Goal: Communication & Community: Answer question/provide support

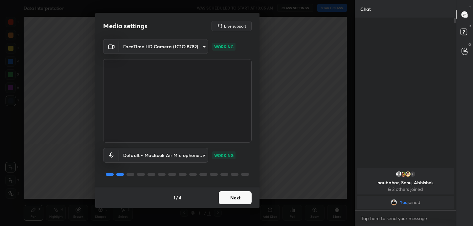
click at [231, 200] on button "Next" at bounding box center [235, 197] width 33 height 13
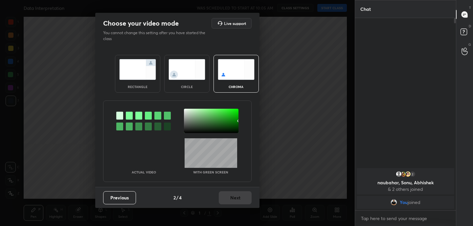
click at [144, 75] on img at bounding box center [137, 69] width 37 height 21
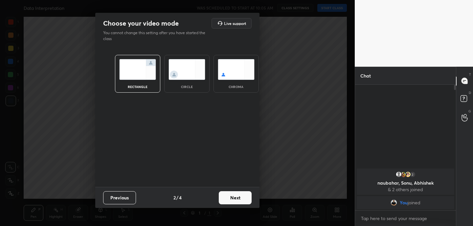
click at [237, 201] on button "Next" at bounding box center [235, 197] width 33 height 13
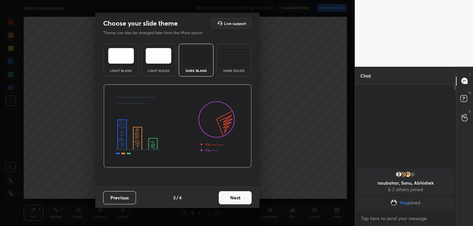
click at [237, 201] on button "Next" at bounding box center [235, 197] width 33 height 13
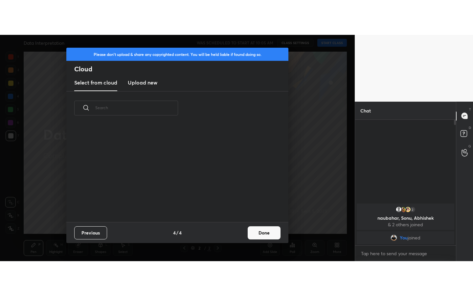
scroll to position [97, 211]
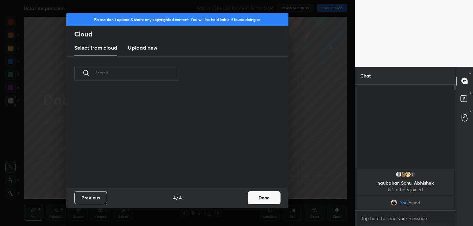
click at [272, 199] on button "Done" at bounding box center [264, 197] width 33 height 13
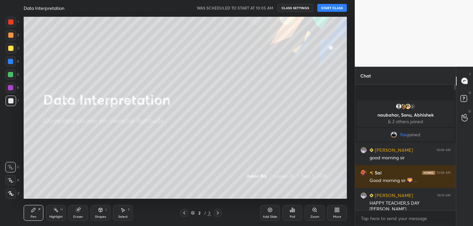
click at [238, 215] on div "2 / 2" at bounding box center [201, 213] width 118 height 8
click at [342, 213] on div "More" at bounding box center [337, 213] width 20 height 16
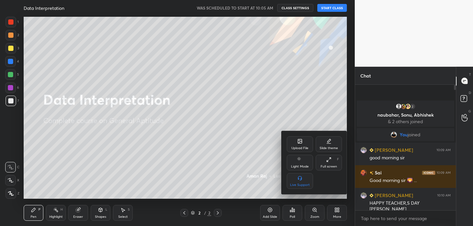
click at [332, 165] on div "Full screen" at bounding box center [329, 166] width 16 height 3
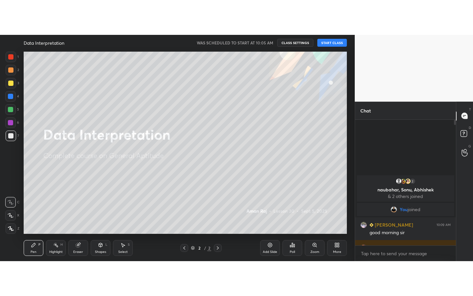
scroll to position [138, 99]
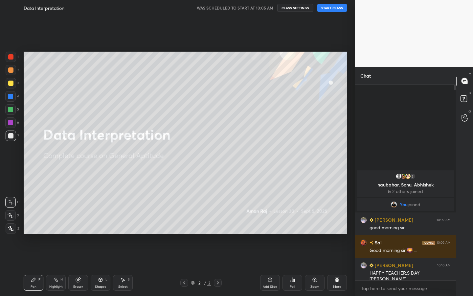
click at [336, 9] on button "START CLASS" at bounding box center [332, 8] width 30 height 8
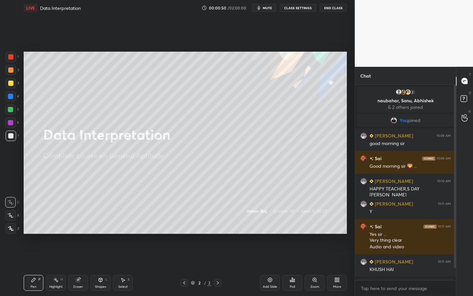
drag, startPoint x: 102, startPoint y: 284, endPoint x: 103, endPoint y: 277, distance: 6.7
click at [102, 226] on div "Shapes L" at bounding box center [101, 283] width 20 height 16
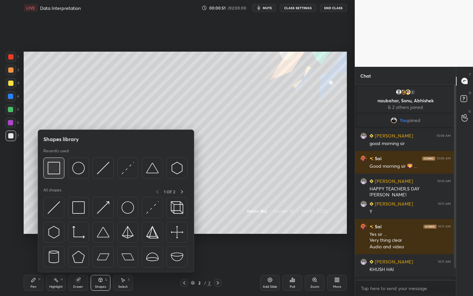
click at [59, 167] on img at bounding box center [54, 168] width 12 height 12
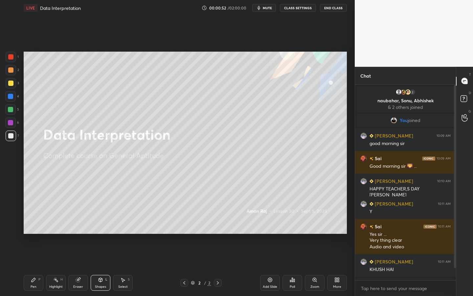
click at [12, 84] on div at bounding box center [10, 83] width 5 height 5
drag, startPoint x: 12, startPoint y: 56, endPoint x: 22, endPoint y: 75, distance: 21.5
click at [12, 56] on div at bounding box center [10, 56] width 5 height 5
click at [35, 226] on icon at bounding box center [33, 279] width 5 height 5
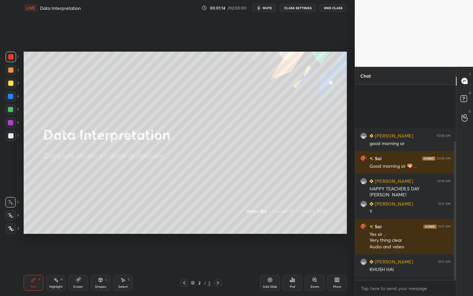
scroll to position [80, 0]
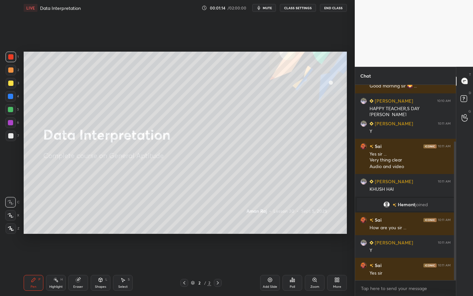
drag, startPoint x: 455, startPoint y: 212, endPoint x: 453, endPoint y: 231, distance: 18.5
click at [455, 223] on div at bounding box center [455, 210] width 2 height 139
click at [270, 226] on icon at bounding box center [270, 280] width 2 height 2
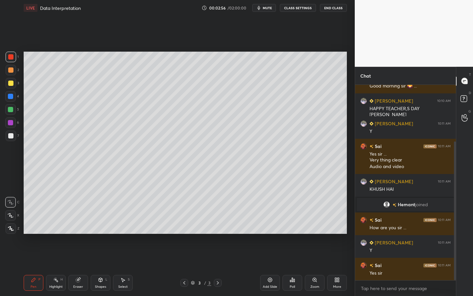
click at [272, 9] on span "mute" at bounding box center [267, 8] width 9 height 5
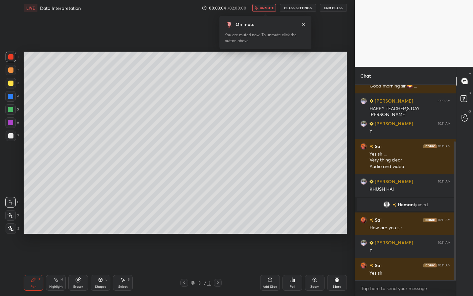
click at [272, 6] on span "unmute" at bounding box center [267, 8] width 14 height 5
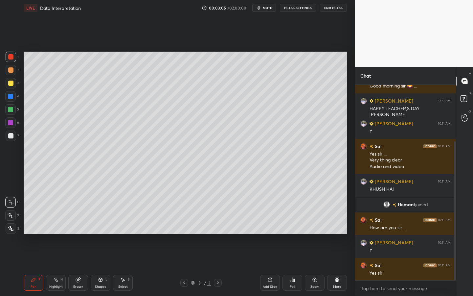
click at [269, 9] on span "mute" at bounding box center [267, 8] width 9 height 5
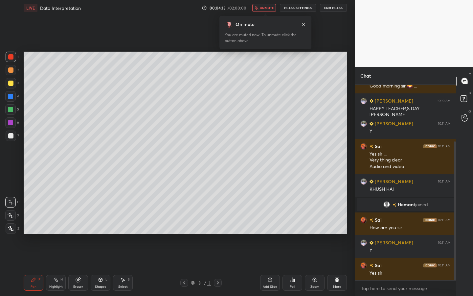
click at [269, 7] on span "unmute" at bounding box center [267, 8] width 14 height 5
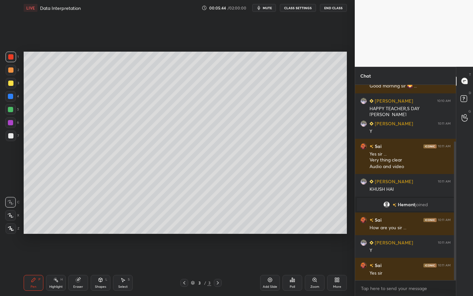
click at [13, 71] on div at bounding box center [11, 70] width 11 height 11
click at [289, 226] on div "Poll" at bounding box center [293, 283] width 20 height 16
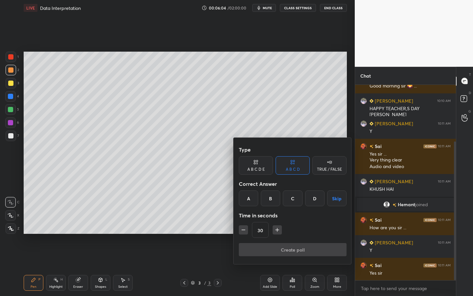
click at [268, 193] on div "B" at bounding box center [270, 198] width 19 height 16
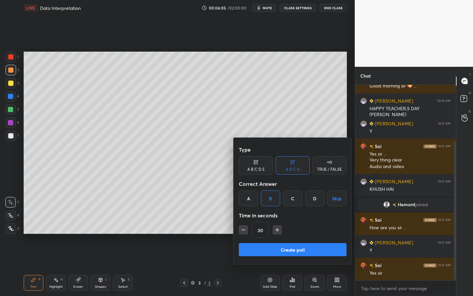
click at [271, 226] on button "Create poll" at bounding box center [293, 249] width 108 height 13
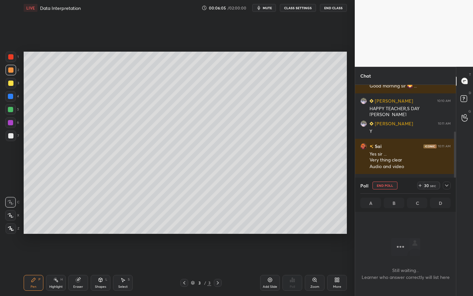
scroll to position [2, 2]
click at [420, 188] on div "29 sec" at bounding box center [428, 185] width 23 height 8
click at [420, 188] on div "43 sec" at bounding box center [428, 185] width 23 height 8
click at [420, 188] on div "73 sec" at bounding box center [428, 185] width 23 height 8
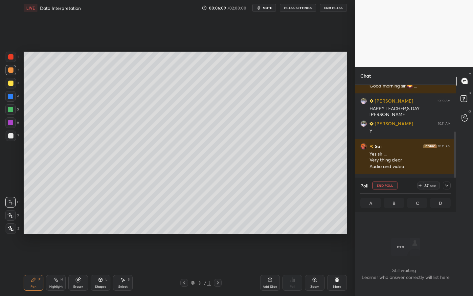
click at [420, 188] on div "87 sec" at bounding box center [428, 185] width 23 height 8
click at [420, 188] on div "101 sec" at bounding box center [427, 185] width 25 height 8
click at [420, 188] on div "113 sec" at bounding box center [427, 185] width 25 height 8
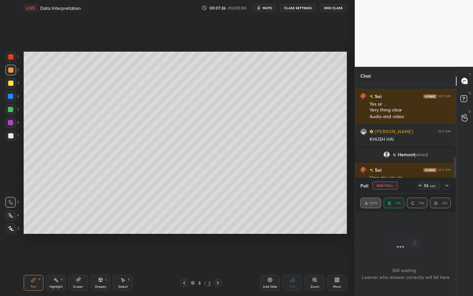
click at [449, 187] on icon at bounding box center [446, 185] width 5 height 5
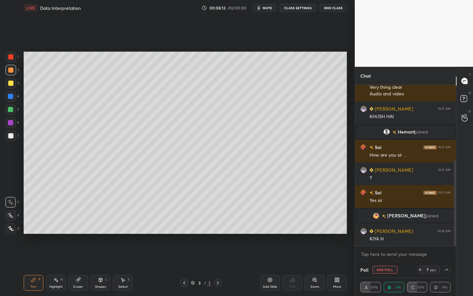
scroll to position [0, 2]
click at [444, 226] on icon at bounding box center [446, 269] width 5 height 5
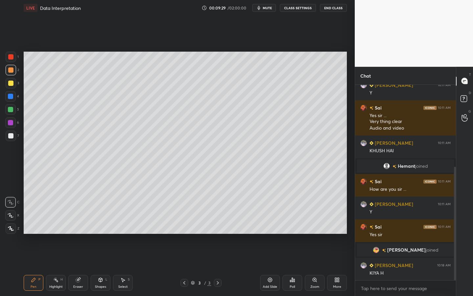
scroll to position [141, 0]
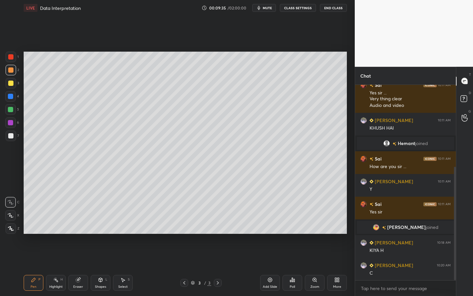
click at [13, 84] on div at bounding box center [11, 83] width 11 height 11
click at [117, 226] on div "Setting up your live class Poll for secs No correct answer Start poll" at bounding box center [185, 143] width 329 height 254
click at [124, 226] on div "Setting up your live class Poll for secs No correct answer Start poll" at bounding box center [185, 143] width 329 height 254
drag, startPoint x: 82, startPoint y: 284, endPoint x: 87, endPoint y: 278, distance: 7.9
click at [82, 226] on div "Eraser" at bounding box center [78, 283] width 20 height 16
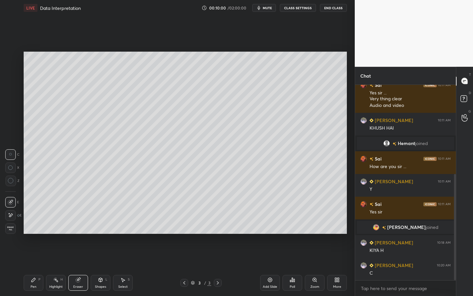
scroll to position [164, 0]
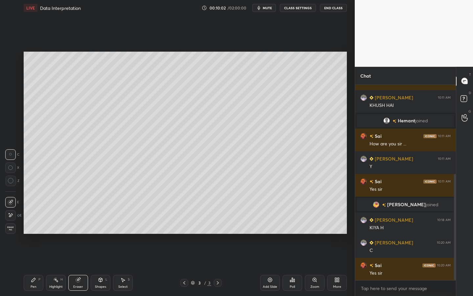
click at [36, 226] on div "Pen P" at bounding box center [34, 283] width 20 height 16
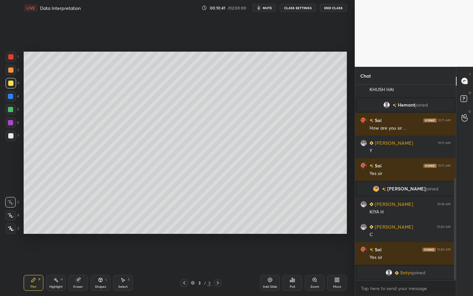
drag, startPoint x: 82, startPoint y: 283, endPoint x: 123, endPoint y: 259, distance: 47.7
click at [83, 226] on div "Eraser" at bounding box center [78, 283] width 20 height 16
drag, startPoint x: 38, startPoint y: 282, endPoint x: 69, endPoint y: 265, distance: 34.9
click at [38, 226] on div "Pen P" at bounding box center [34, 283] width 20 height 16
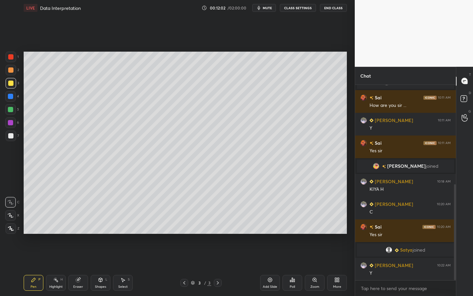
scroll to position [225, 0]
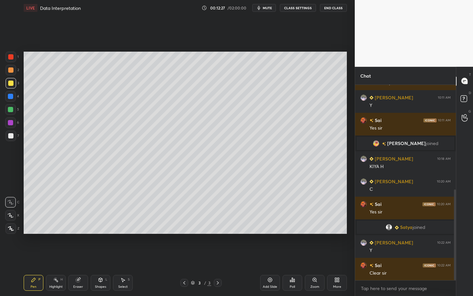
drag, startPoint x: 269, startPoint y: 281, endPoint x: 270, endPoint y: 277, distance: 4.4
click at [269, 226] on icon at bounding box center [270, 279] width 5 height 5
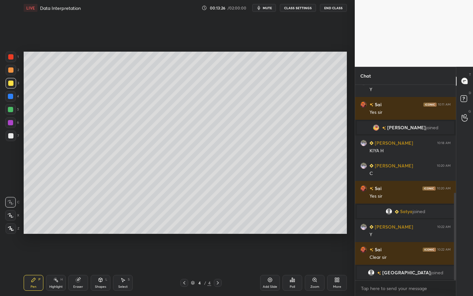
drag, startPoint x: 80, startPoint y: 281, endPoint x: 93, endPoint y: 246, distance: 36.6
click at [80, 226] on icon at bounding box center [78, 279] width 5 height 5
click at [8, 215] on icon at bounding box center [10, 215] width 5 height 6
click at [37, 226] on div "Pen P" at bounding box center [34, 283] width 20 height 16
click at [11, 98] on div at bounding box center [10, 96] width 5 height 5
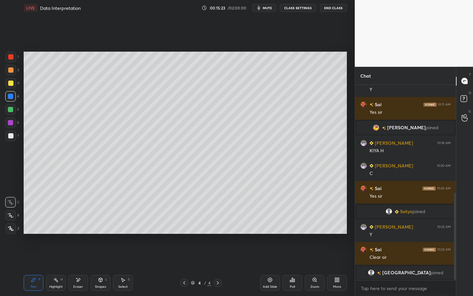
click at [295, 226] on div "Poll" at bounding box center [293, 283] width 20 height 16
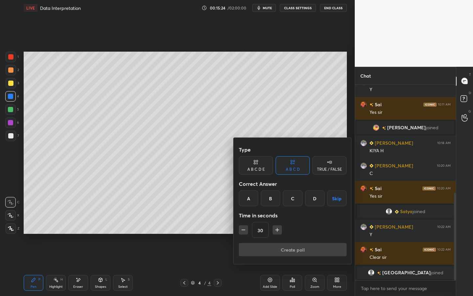
drag, startPoint x: 294, startPoint y: 198, endPoint x: 293, endPoint y: 204, distance: 6.1
click at [294, 198] on div "C" at bounding box center [292, 198] width 19 height 16
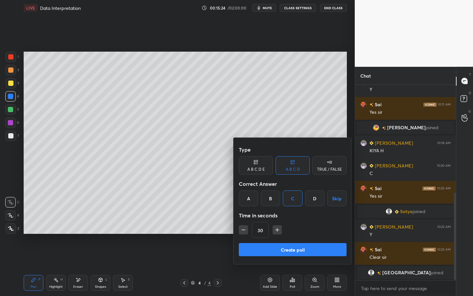
click at [286, 226] on button "Create poll" at bounding box center [293, 249] width 108 height 13
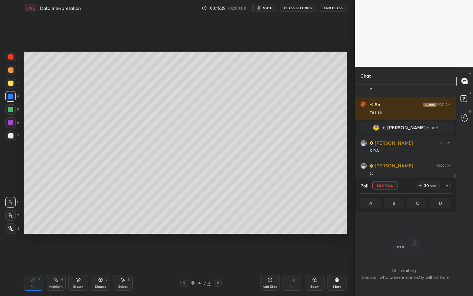
scroll to position [104, 99]
click at [419, 186] on icon at bounding box center [420, 185] width 5 height 5
click at [420, 186] on icon at bounding box center [420, 185] width 5 height 5
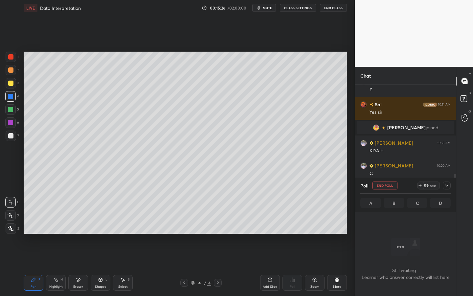
click at [420, 186] on icon at bounding box center [420, 185] width 5 height 5
drag, startPoint x: 420, startPoint y: 186, endPoint x: 418, endPoint y: 178, distance: 7.7
click at [420, 186] on icon at bounding box center [420, 185] width 5 height 5
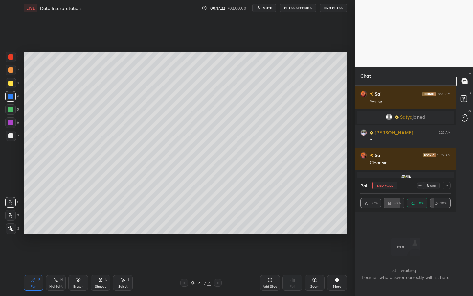
scroll to position [351, 0]
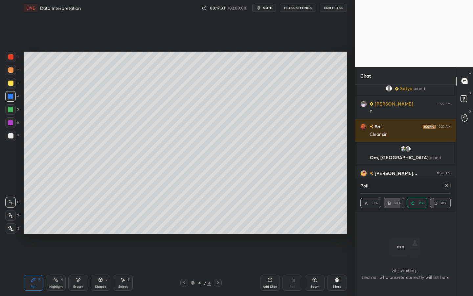
click at [450, 186] on div at bounding box center [447, 185] width 8 height 8
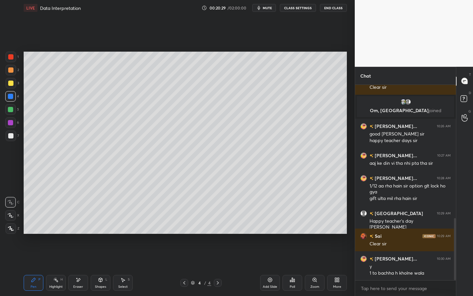
scroll to position [421, 0]
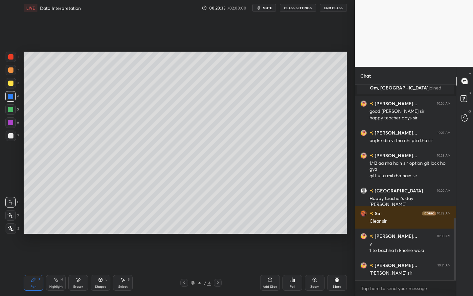
click at [268, 8] on span "mute" at bounding box center [267, 8] width 9 height 5
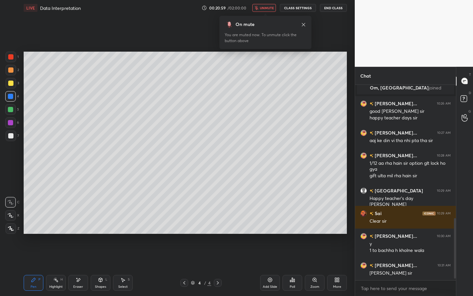
scroll to position [437, 0]
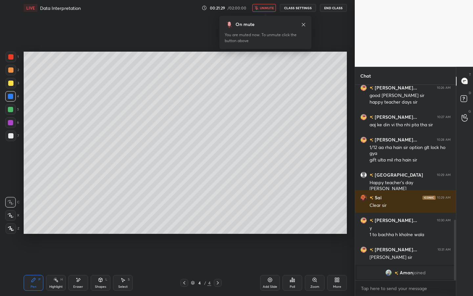
click at [404, 226] on span "Aman" at bounding box center [406, 272] width 13 height 5
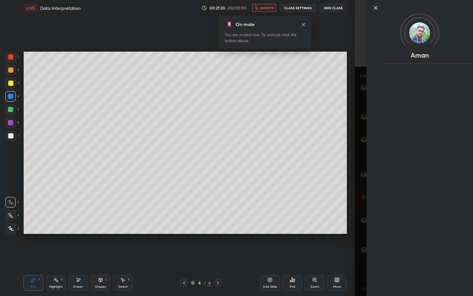
drag, startPoint x: 267, startPoint y: 264, endPoint x: 267, endPoint y: 7, distance: 256.7
click at [267, 7] on span "unmute" at bounding box center [267, 8] width 14 height 5
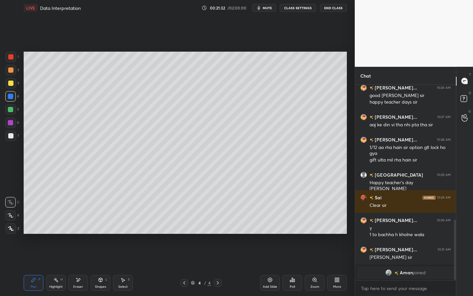
scroll to position [412, 0]
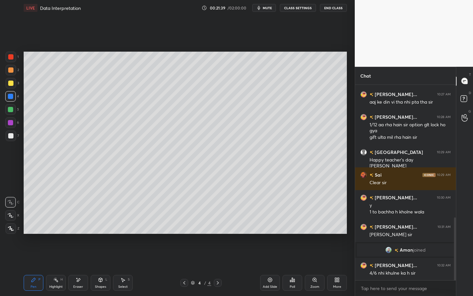
drag, startPoint x: 80, startPoint y: 284, endPoint x: 81, endPoint y: 249, distance: 35.5
click at [80, 226] on div "Eraser" at bounding box center [78, 286] width 10 height 3
click at [37, 226] on div "Pen P" at bounding box center [34, 283] width 20 height 16
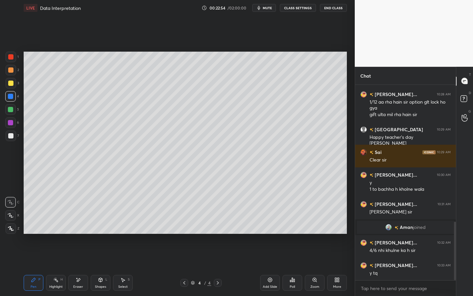
scroll to position [457, 0]
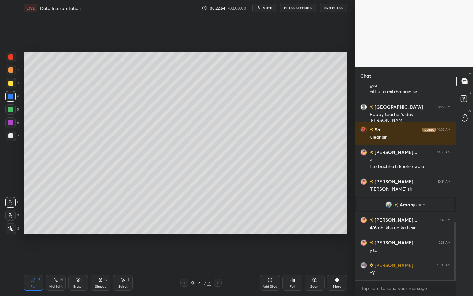
drag, startPoint x: 271, startPoint y: 284, endPoint x: 270, endPoint y: 280, distance: 4.7
click at [271, 226] on div "Add Slide" at bounding box center [270, 286] width 14 height 3
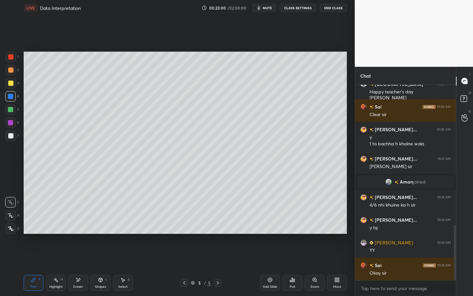
scroll to position [496, 0]
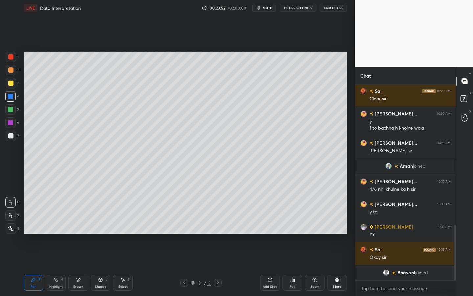
click at [74, 226] on div "Eraser" at bounding box center [78, 283] width 20 height 16
click at [37, 226] on div "Pen P" at bounding box center [34, 283] width 20 height 16
click at [295, 226] on div "Poll" at bounding box center [293, 283] width 20 height 16
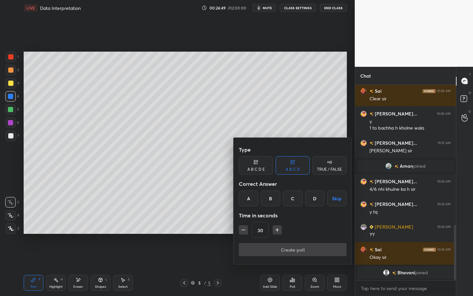
click at [315, 201] on div "D" at bounding box center [314, 198] width 19 height 16
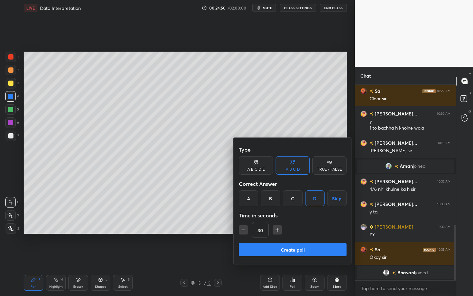
drag, startPoint x: 296, startPoint y: 249, endPoint x: 301, endPoint y: 244, distance: 7.2
click at [296, 226] on button "Create poll" at bounding box center [293, 249] width 108 height 13
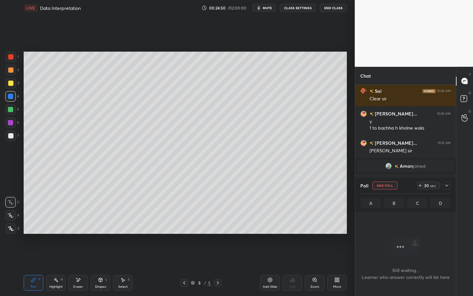
scroll to position [2, 2]
click at [421, 187] on icon at bounding box center [420, 185] width 5 height 5
click at [421, 186] on icon at bounding box center [420, 185] width 5 height 5
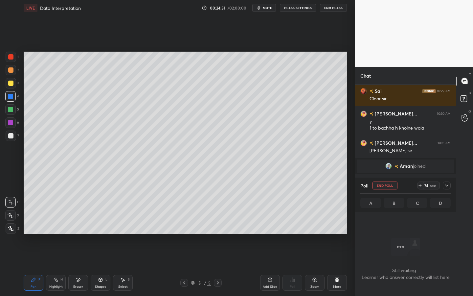
click at [421, 186] on icon at bounding box center [420, 185] width 5 height 5
drag, startPoint x: 266, startPoint y: 8, endPoint x: 269, endPoint y: 21, distance: 13.2
click at [266, 9] on span "mute" at bounding box center [267, 8] width 9 height 5
click at [420, 185] on icon at bounding box center [418, 185] width 5 height 5
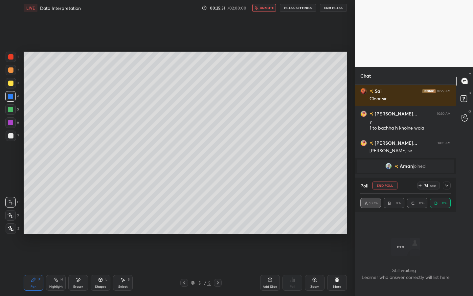
click at [273, 10] on button "unmute" at bounding box center [264, 8] width 24 height 8
click at [270, 11] on button "mute" at bounding box center [264, 8] width 24 height 8
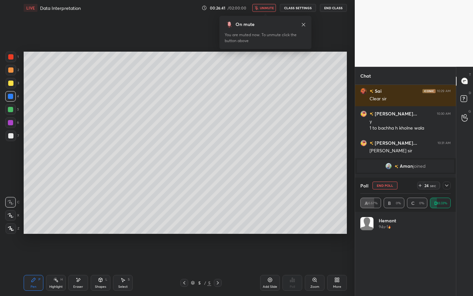
scroll to position [528, 0]
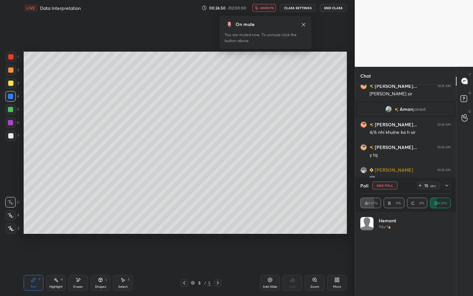
click at [267, 13] on div "On mute You are muted now. To unmute click the button above" at bounding box center [266, 30] width 92 height 37
click at [268, 8] on span "unmute" at bounding box center [267, 8] width 14 height 5
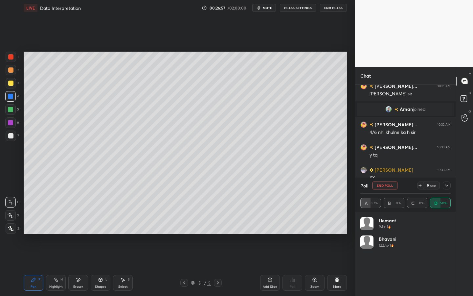
click at [11, 110] on div at bounding box center [10, 109] width 5 height 5
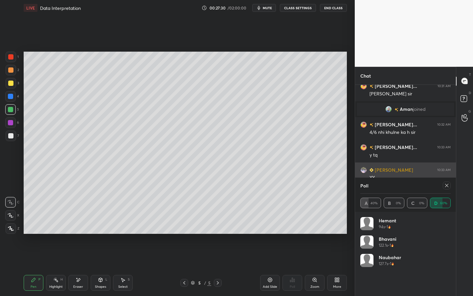
drag, startPoint x: 449, startPoint y: 184, endPoint x: 450, endPoint y: 177, distance: 6.9
click at [449, 184] on icon at bounding box center [446, 185] width 5 height 5
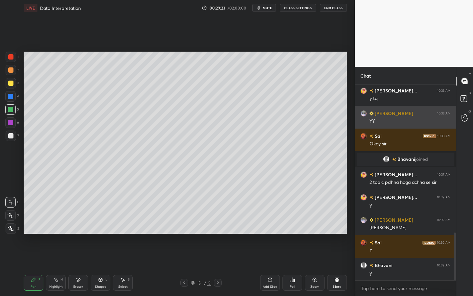
scroll to position [608, 0]
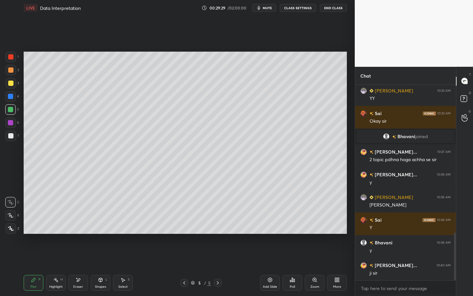
click at [219, 226] on icon at bounding box center [217, 282] width 5 height 5
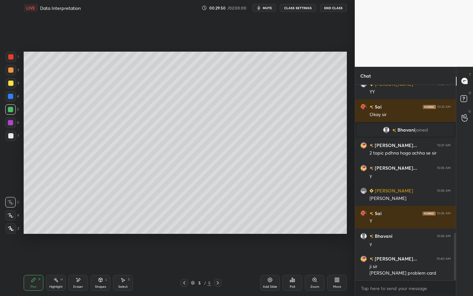
click at [268, 226] on div "Add Slide" at bounding box center [270, 283] width 20 height 16
drag, startPoint x: 12, startPoint y: 83, endPoint x: 16, endPoint y: 78, distance: 6.9
click at [12, 83] on div at bounding box center [10, 83] width 5 height 5
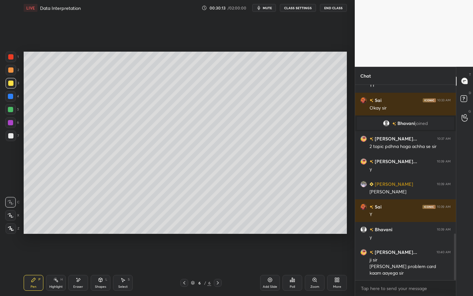
click at [328, 226] on div "Setting up your live class Poll for secs No correct answer Start poll" at bounding box center [185, 143] width 329 height 254
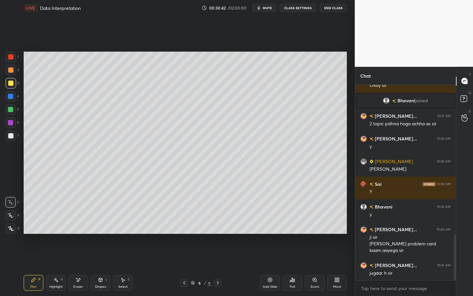
drag, startPoint x: 268, startPoint y: 7, endPoint x: 268, endPoint y: 263, distance: 256.7
click at [268, 7] on span "mute" at bounding box center [267, 8] width 9 height 5
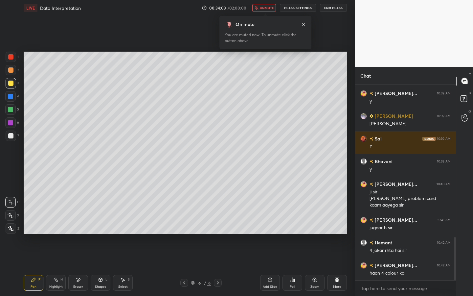
scroll to position [712, 0]
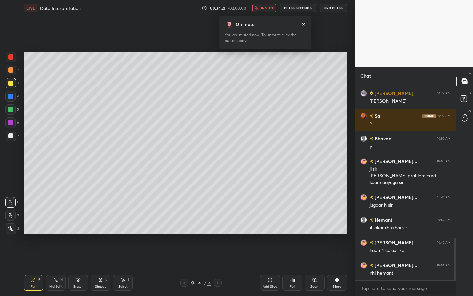
click at [304, 25] on icon at bounding box center [303, 24] width 5 height 5
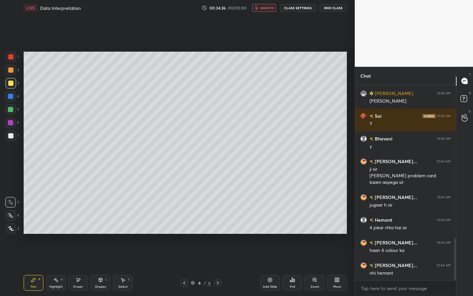
drag, startPoint x: 12, startPoint y: 135, endPoint x: 11, endPoint y: 121, distance: 14.5
click at [12, 135] on div at bounding box center [10, 135] width 5 height 5
click at [12, 57] on div at bounding box center [10, 56] width 5 height 5
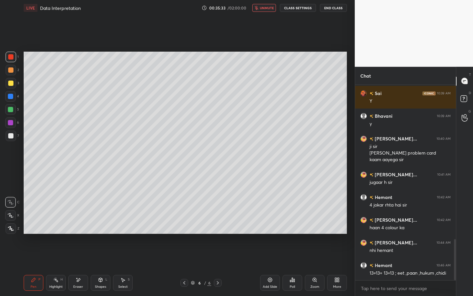
click at [266, 9] on span "unmute" at bounding box center [267, 8] width 14 height 5
drag, startPoint x: 12, startPoint y: 134, endPoint x: 15, endPoint y: 128, distance: 7.1
click at [12, 134] on div at bounding box center [10, 135] width 5 height 5
drag, startPoint x: 13, startPoint y: 57, endPoint x: 22, endPoint y: 54, distance: 9.3
click at [13, 57] on div at bounding box center [11, 57] width 11 height 11
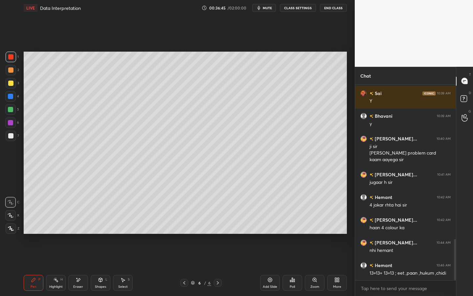
click at [125, 226] on div "Select S" at bounding box center [123, 283] width 20 height 16
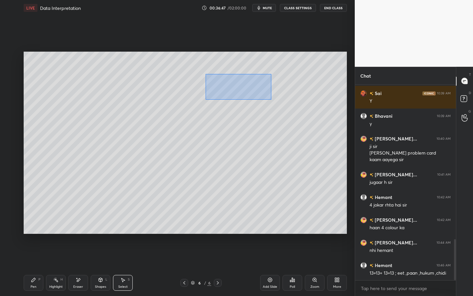
drag, startPoint x: 206, startPoint y: 71, endPoint x: 251, endPoint y: 89, distance: 48.8
click at [270, 100] on div "0 ° Undo Copy Duplicate Duplicate to new slide Delete" at bounding box center [185, 143] width 323 height 182
drag, startPoint x: 248, startPoint y: 83, endPoint x: 233, endPoint y: 76, distance: 16.5
click at [229, 81] on div "0 ° Undo Copy Duplicate Duplicate to new slide Delete" at bounding box center [185, 143] width 323 height 182
click at [240, 143] on div "0 ° Undo Copy Duplicate Duplicate to new slide Delete" at bounding box center [185, 143] width 323 height 182
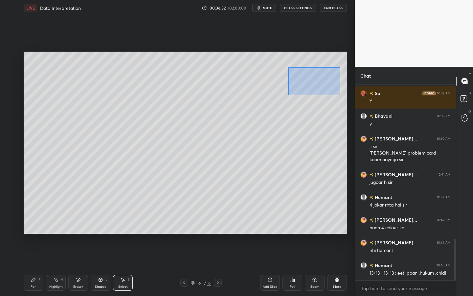
drag, startPoint x: 289, startPoint y: 67, endPoint x: 321, endPoint y: 84, distance: 36.6
click at [340, 95] on div "0 ° Undo Copy Duplicate Duplicate to new slide Delete" at bounding box center [185, 143] width 323 height 182
drag, startPoint x: 319, startPoint y: 81, endPoint x: 311, endPoint y: 83, distance: 7.8
click at [310, 81] on div "0 ° Undo Copy Duplicate Duplicate to new slide Delete" at bounding box center [185, 143] width 323 height 182
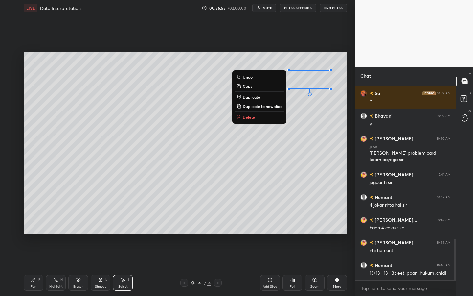
click at [318, 116] on div "0 ° Undo Copy Duplicate Duplicate to new slide Delete" at bounding box center [185, 143] width 323 height 182
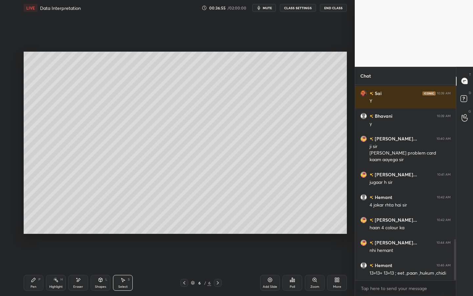
click at [30, 226] on div "Pen P" at bounding box center [34, 283] width 20 height 16
drag, startPoint x: 12, startPoint y: 69, endPoint x: 17, endPoint y: 68, distance: 5.1
click at [13, 69] on div at bounding box center [11, 70] width 11 height 11
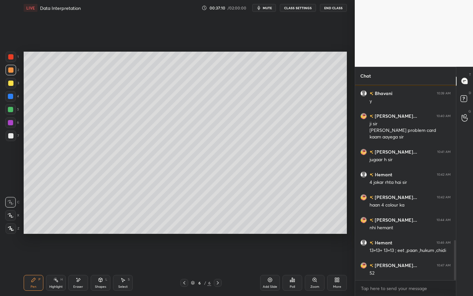
scroll to position [763, 0]
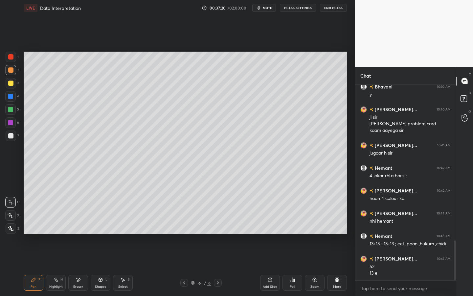
drag, startPoint x: 14, startPoint y: 136, endPoint x: 11, endPoint y: 121, distance: 15.8
click at [14, 136] on div at bounding box center [11, 135] width 11 height 11
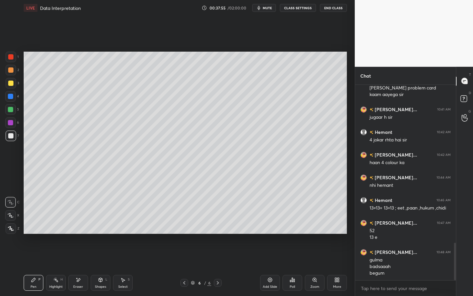
scroll to position [822, 0]
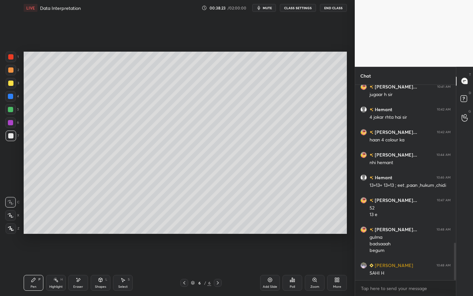
click at [63, 226] on div "Setting up your live class Poll for secs No correct answer Start poll" at bounding box center [185, 143] width 329 height 254
click at [121, 226] on div "Select" at bounding box center [123, 286] width 10 height 3
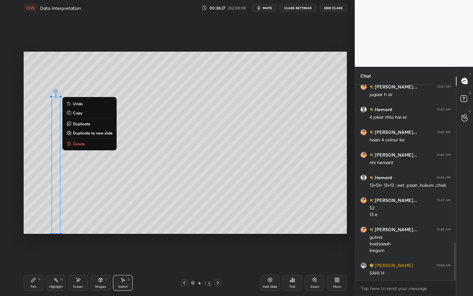
drag, startPoint x: 46, startPoint y: 95, endPoint x: 68, endPoint y: 225, distance: 132.1
click at [72, 226] on div "0 ° Undo Copy Duplicate Duplicate to new slide Delete Setting up your live clas…" at bounding box center [185, 143] width 329 height 254
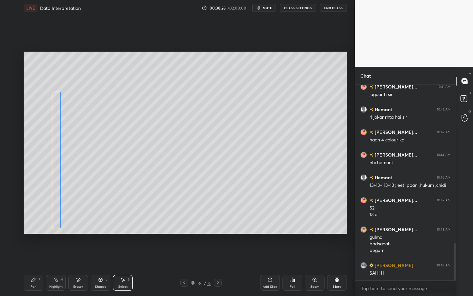
drag, startPoint x: 54, startPoint y: 198, endPoint x: 54, endPoint y: 192, distance: 5.3
click at [54, 192] on div "0 ° Undo Copy Duplicate Duplicate to new slide Delete" at bounding box center [185, 143] width 323 height 182
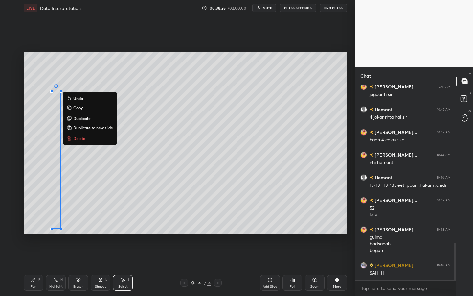
click at [143, 201] on div "0 ° Undo Copy Duplicate Duplicate to new slide Delete" at bounding box center [185, 143] width 323 height 182
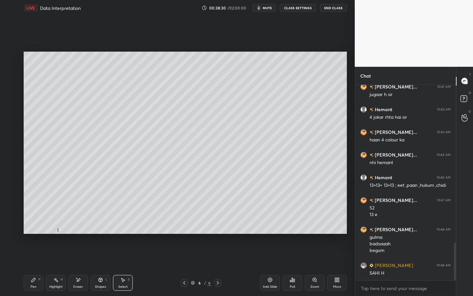
drag, startPoint x: 58, startPoint y: 228, endPoint x: 55, endPoint y: 239, distance: 11.9
click at [57, 226] on div "0 ° Undo Copy Duplicate Duplicate to new slide Delete" at bounding box center [185, 143] width 323 height 182
click at [33, 226] on div "Pen P" at bounding box center [34, 283] width 20 height 16
drag, startPoint x: 129, startPoint y: 279, endPoint x: 119, endPoint y: 242, distance: 38.7
click at [129, 226] on div "S" at bounding box center [129, 279] width 2 height 3
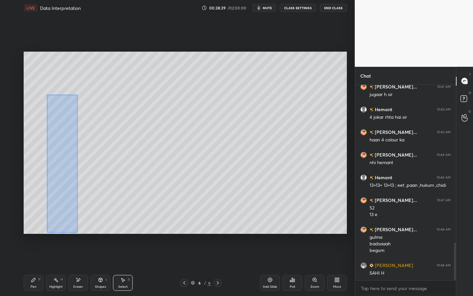
drag, startPoint x: 49, startPoint y: 97, endPoint x: 75, endPoint y: 226, distance: 131.4
click at [78, 226] on div "0 ° Undo Copy Duplicate Duplicate to new slide Delete" at bounding box center [185, 143] width 323 height 182
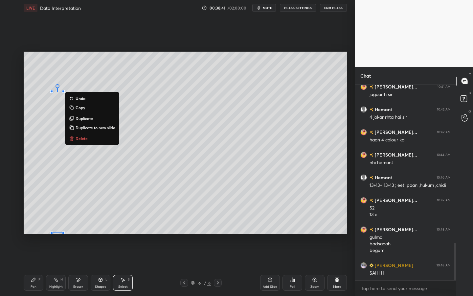
drag, startPoint x: 87, startPoint y: 118, endPoint x: 81, endPoint y: 121, distance: 7.6
click at [87, 118] on p "Duplicate" at bounding box center [84, 118] width 17 height 5
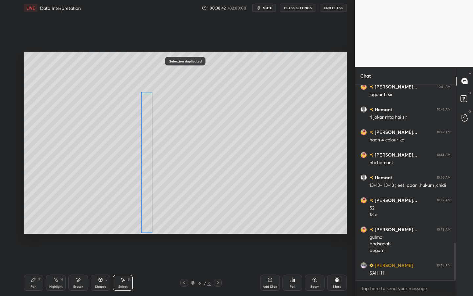
drag, startPoint x: 61, startPoint y: 141, endPoint x: 147, endPoint y: 135, distance: 86.3
click at [143, 133] on div "0 ° Undo Copy Duplicate Duplicate to new slide Delete" at bounding box center [185, 143] width 323 height 182
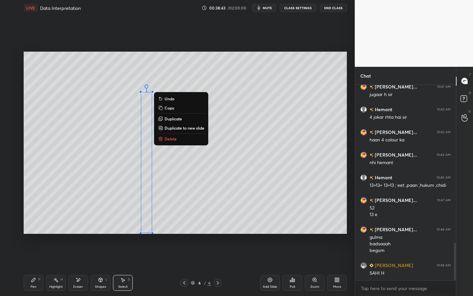
click at [197, 177] on div "0 ° Undo Copy Duplicate Duplicate to new slide Delete" at bounding box center [185, 143] width 323 height 182
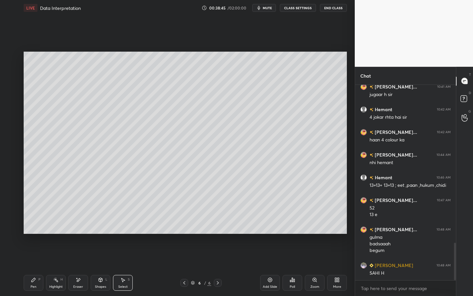
click at [36, 226] on div "Pen P" at bounding box center [34, 283] width 20 height 16
click at [11, 57] on div at bounding box center [10, 56] width 5 height 5
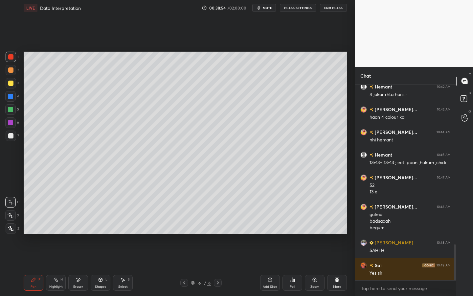
scroll to position [867, 0]
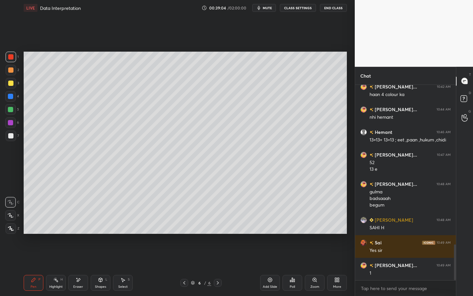
click at [127, 226] on div "Select S" at bounding box center [123, 283] width 20 height 16
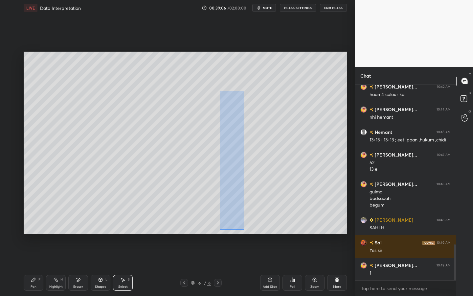
drag, startPoint x: 220, startPoint y: 90, endPoint x: 243, endPoint y: 229, distance: 140.3
click at [244, 226] on div "0 ° Undo Copy Duplicate Duplicate to new slide Delete" at bounding box center [185, 143] width 323 height 182
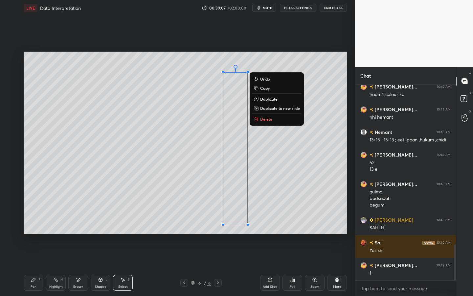
click at [269, 100] on p "Duplicate" at bounding box center [268, 98] width 17 height 5
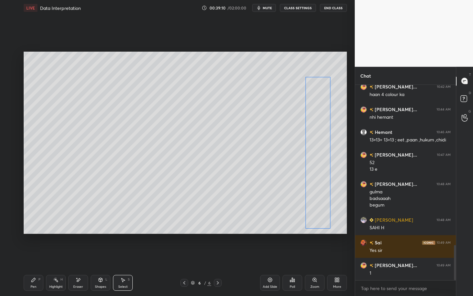
scroll to position [890, 0]
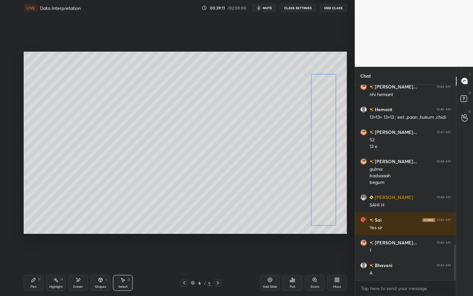
drag, startPoint x: 246, startPoint y: 139, endPoint x: 316, endPoint y: 129, distance: 70.8
click at [319, 130] on div "0 ° Undo Copy Duplicate Duplicate to new slide Delete" at bounding box center [185, 143] width 323 height 182
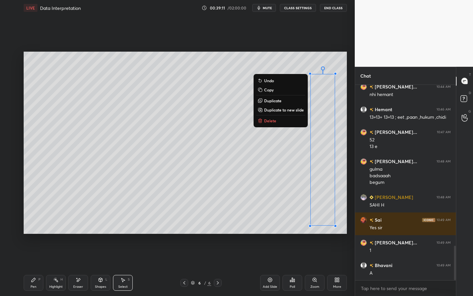
scroll to position [913, 0]
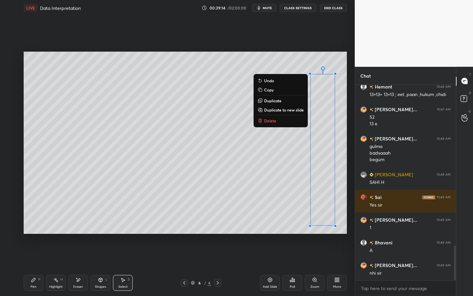
click at [257, 226] on div "0 ° Undo Copy Duplicate Duplicate to new slide Delete Setting up your live clas…" at bounding box center [185, 143] width 329 height 254
click at [261, 226] on div "0 ° Undo Copy Duplicate Duplicate to new slide Delete" at bounding box center [185, 143] width 323 height 182
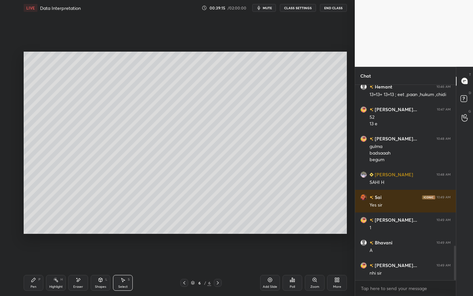
scroll to position [935, 0]
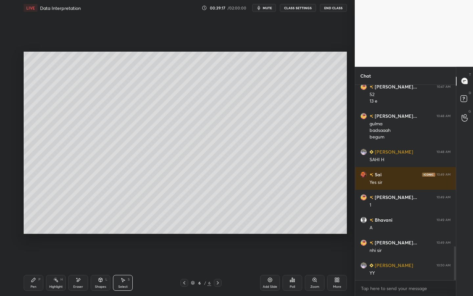
click at [41, 226] on div "Pen P" at bounding box center [34, 283] width 20 height 16
click at [13, 83] on div at bounding box center [11, 83] width 11 height 11
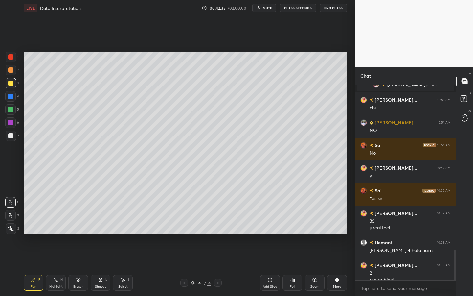
scroll to position [1066, 0]
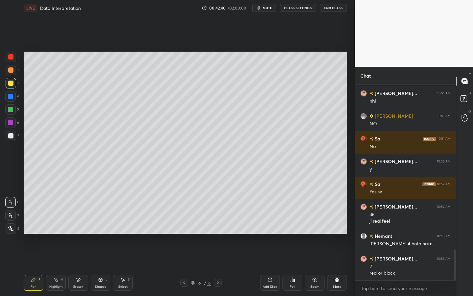
drag, startPoint x: 55, startPoint y: 283, endPoint x: 60, endPoint y: 276, distance: 8.3
click at [57, 226] on div "Highlight H" at bounding box center [56, 283] width 20 height 16
drag, startPoint x: 37, startPoint y: 281, endPoint x: 35, endPoint y: 274, distance: 7.3
click at [36, 226] on div "Pen P" at bounding box center [34, 283] width 20 height 16
click at [268, 10] on span "mute" at bounding box center [267, 8] width 9 height 5
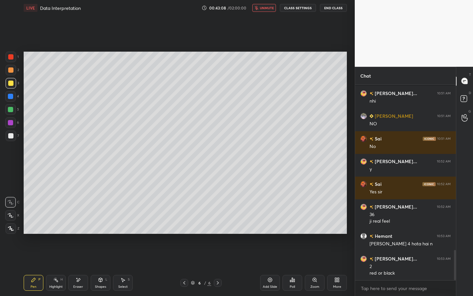
click at [272, 226] on div "Add Slide" at bounding box center [270, 283] width 20 height 16
drag, startPoint x: 11, startPoint y: 109, endPoint x: 14, endPoint y: 105, distance: 4.9
click at [11, 109] on div at bounding box center [10, 109] width 5 height 5
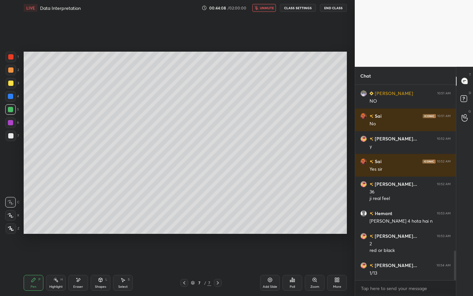
click at [12, 120] on div at bounding box center [10, 122] width 11 height 11
click at [268, 6] on span "unmute" at bounding box center [267, 8] width 14 height 5
click at [266, 10] on span "mute" at bounding box center [267, 8] width 9 height 5
click at [270, 9] on button "unmute" at bounding box center [264, 8] width 24 height 8
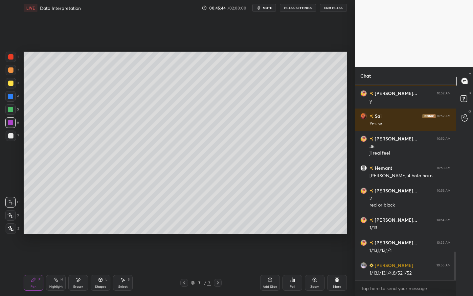
scroll to position [1157, 0]
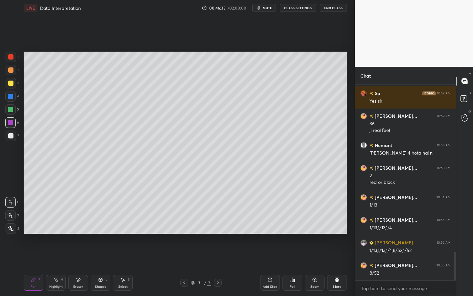
drag, startPoint x: 9, startPoint y: 136, endPoint x: 9, endPoint y: 143, distance: 6.3
click at [9, 136] on div at bounding box center [10, 135] width 5 height 5
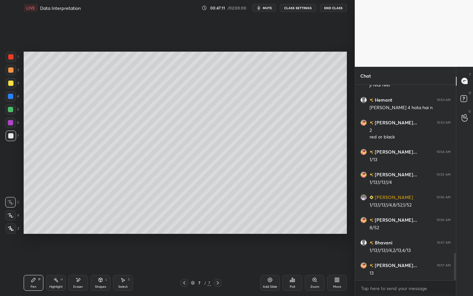
scroll to position [1225, 0]
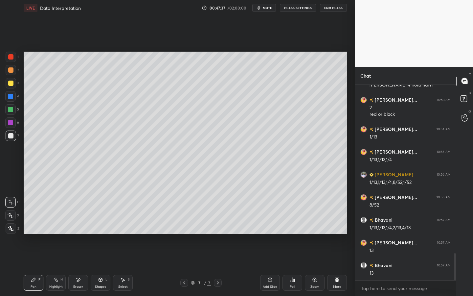
click at [192, 226] on div "Setting up your live class Poll for secs No correct answer Start poll" at bounding box center [185, 143] width 329 height 254
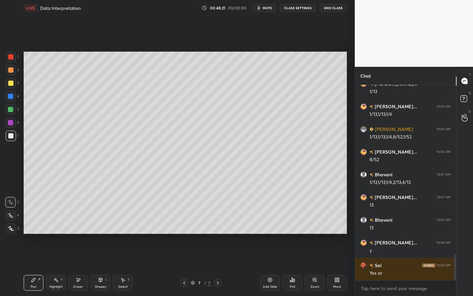
scroll to position [1293, 0]
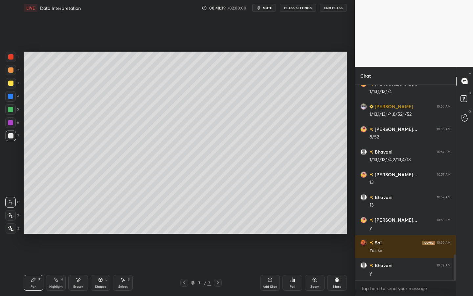
click at [271, 226] on icon at bounding box center [270, 279] width 5 height 5
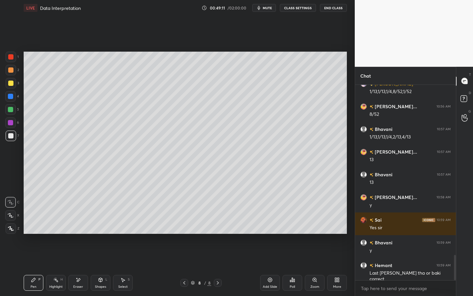
scroll to position [1322, 0]
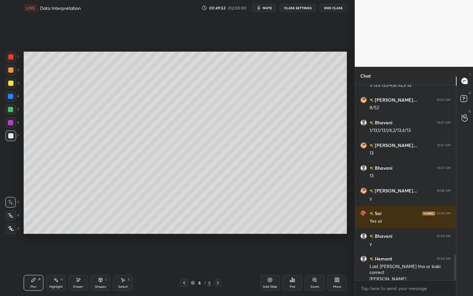
drag, startPoint x: 269, startPoint y: 282, endPoint x: 270, endPoint y: 268, distance: 13.5
click at [269, 226] on icon at bounding box center [270, 279] width 5 height 5
click at [187, 226] on div at bounding box center [184, 283] width 8 height 8
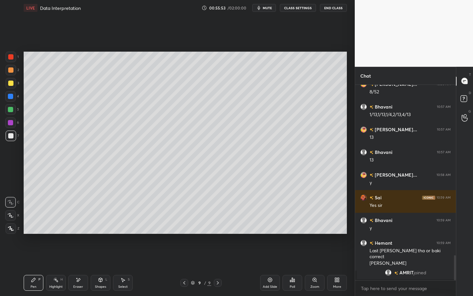
scroll to position [1197, 0]
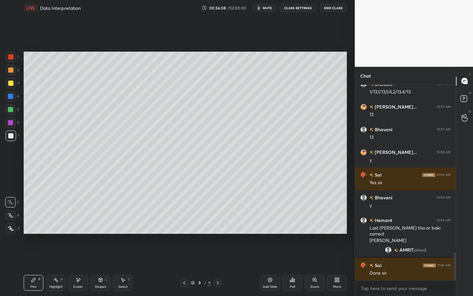
click at [268, 6] on button "mute" at bounding box center [264, 8] width 24 height 8
drag, startPoint x: 259, startPoint y: 8, endPoint x: 259, endPoint y: 15, distance: 7.6
click at [259, 9] on icon "button" at bounding box center [257, 8] width 4 height 4
click at [185, 226] on icon at bounding box center [184, 282] width 5 height 5
click at [12, 84] on div at bounding box center [10, 83] width 5 height 5
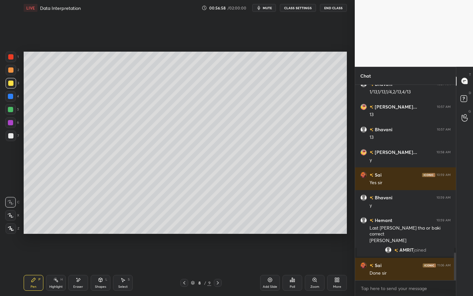
scroll to position [1219, 0]
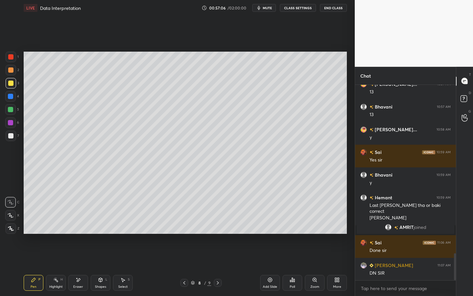
click at [77, 226] on icon at bounding box center [78, 280] width 5 height 6
drag, startPoint x: 24, startPoint y: 284, endPoint x: 40, endPoint y: 260, distance: 29.2
click at [24, 226] on div "Pen P" at bounding box center [34, 283] width 20 height 16
click at [258, 226] on div "Setting up your live class Poll for secs No correct answer Start poll" at bounding box center [185, 143] width 329 height 254
click at [80, 226] on icon at bounding box center [78, 280] width 5 height 6
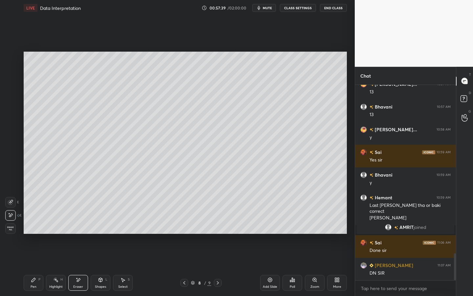
drag, startPoint x: 37, startPoint y: 283, endPoint x: 57, endPoint y: 254, distance: 35.0
click at [37, 226] on div "Pen P" at bounding box center [34, 283] width 20 height 16
click at [264, 10] on button "mute" at bounding box center [264, 8] width 24 height 8
click at [80, 226] on icon at bounding box center [78, 280] width 5 height 6
click at [35, 226] on icon at bounding box center [33, 279] width 5 height 5
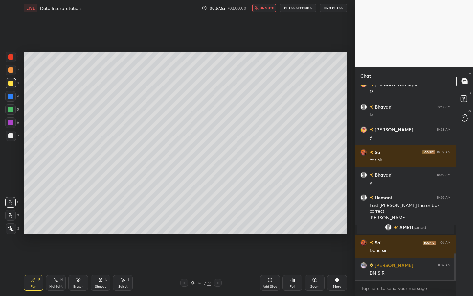
click at [218, 226] on icon at bounding box center [217, 282] width 5 height 5
click at [265, 5] on button "unmute" at bounding box center [264, 8] width 24 height 8
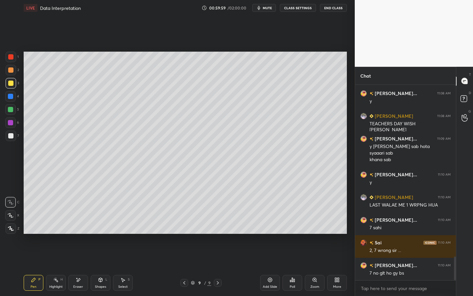
scroll to position [1420, 0]
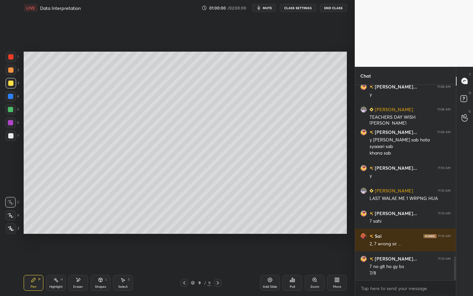
click at [270, 9] on span "mute" at bounding box center [267, 8] width 9 height 5
click at [270, 10] on span "unmute" at bounding box center [267, 8] width 14 height 5
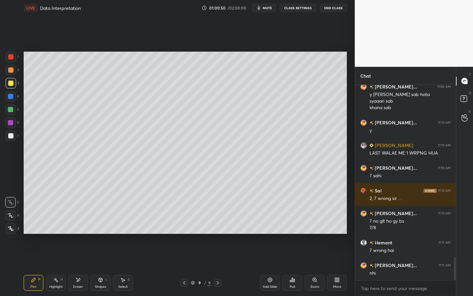
scroll to position [1488, 0]
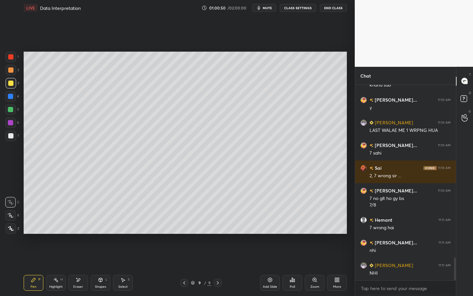
click at [271, 226] on div "Add Slide" at bounding box center [270, 286] width 14 height 3
click at [11, 97] on div at bounding box center [10, 96] width 5 height 5
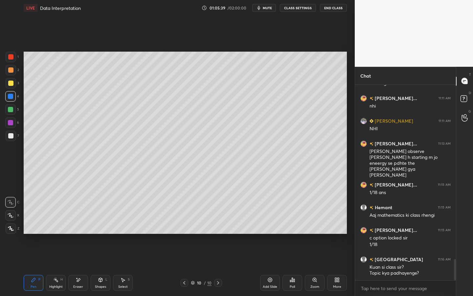
scroll to position [1655, 0]
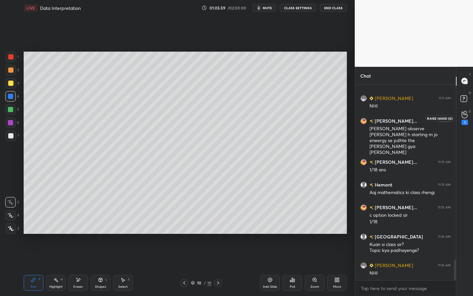
drag, startPoint x: 467, startPoint y: 116, endPoint x: 459, endPoint y: 117, distance: 8.3
click at [467, 116] on icon at bounding box center [465, 115] width 6 height 8
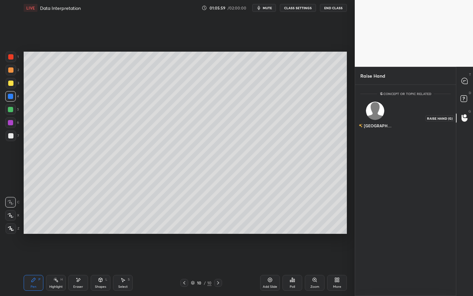
scroll to position [2, 2]
click at [375, 113] on img "grid" at bounding box center [375, 111] width 18 height 18
click at [378, 129] on button "INVITE" at bounding box center [375, 130] width 24 height 9
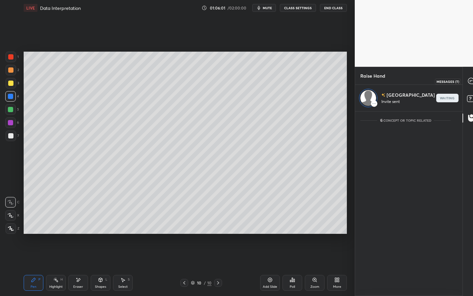
click at [468, 80] on icon at bounding box center [471, 81] width 6 height 6
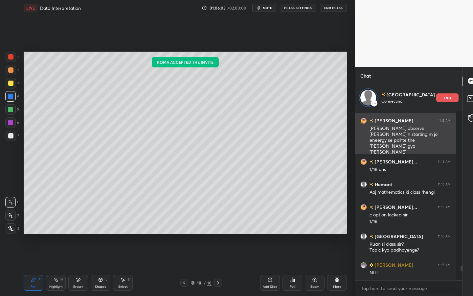
scroll to position [1834, 0]
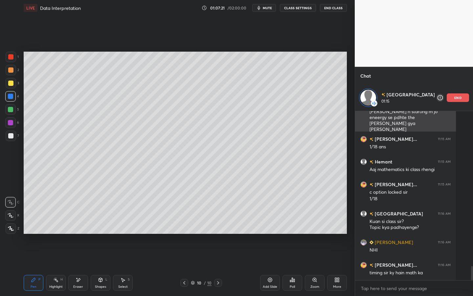
click at [447, 99] on div "end" at bounding box center [458, 97] width 22 height 9
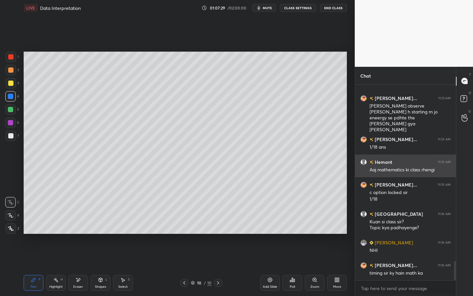
scroll to position [1841, 0]
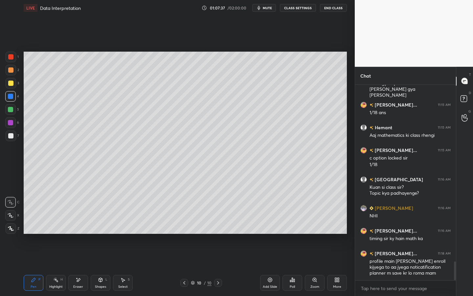
click at [100, 226] on div "Shapes L" at bounding box center [101, 283] width 20 height 16
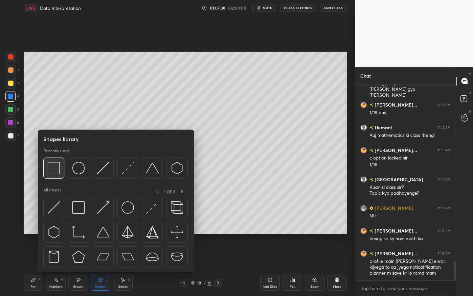
click at [52, 168] on img at bounding box center [54, 168] width 12 height 12
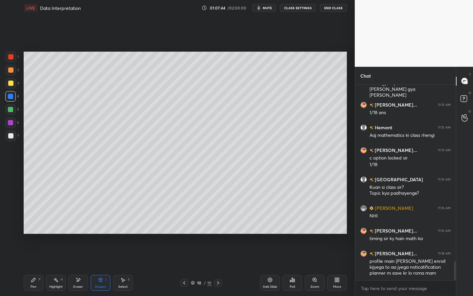
drag, startPoint x: 35, startPoint y: 280, endPoint x: 40, endPoint y: 264, distance: 16.1
click at [35, 226] on icon at bounding box center [33, 279] width 5 height 5
drag, startPoint x: 97, startPoint y: 282, endPoint x: 95, endPoint y: 273, distance: 9.0
click at [97, 226] on div "Shapes L" at bounding box center [101, 283] width 20 height 16
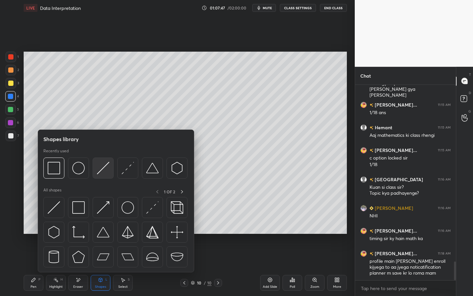
click at [100, 171] on img at bounding box center [103, 168] width 12 height 12
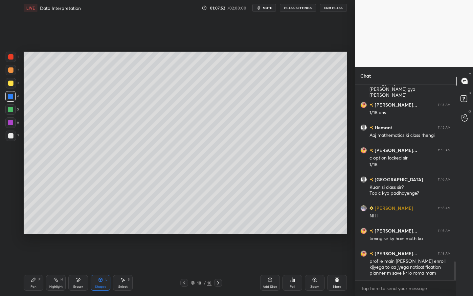
drag, startPoint x: 34, startPoint y: 281, endPoint x: 32, endPoint y: 275, distance: 6.1
click at [34, 226] on icon at bounding box center [34, 280] width 4 height 4
click at [97, 226] on div "Shapes L" at bounding box center [101, 283] width 20 height 16
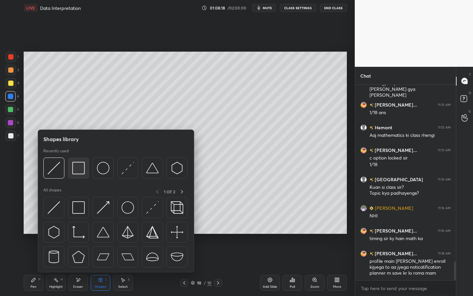
click at [79, 169] on img at bounding box center [78, 168] width 12 height 12
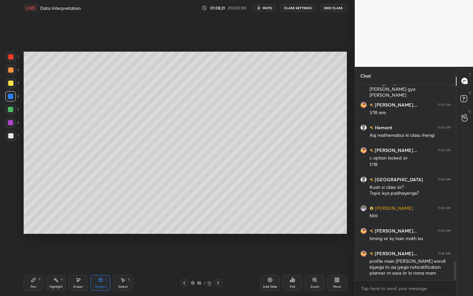
click at [105, 226] on div "Shapes" at bounding box center [100, 286] width 11 height 3
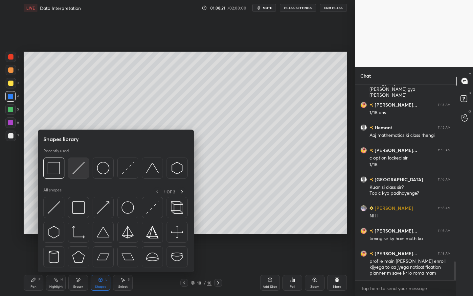
click at [79, 169] on img at bounding box center [78, 168] width 12 height 12
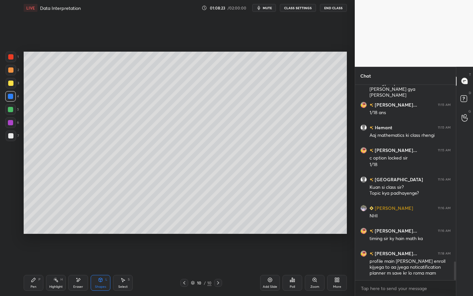
click at [271, 7] on span "mute" at bounding box center [267, 8] width 9 height 5
drag, startPoint x: 29, startPoint y: 281, endPoint x: 51, endPoint y: 260, distance: 30.9
click at [29, 226] on div "Pen P" at bounding box center [34, 283] width 20 height 16
click at [267, 7] on span "unmute" at bounding box center [267, 8] width 14 height 5
click at [272, 10] on span "mute" at bounding box center [267, 8] width 9 height 5
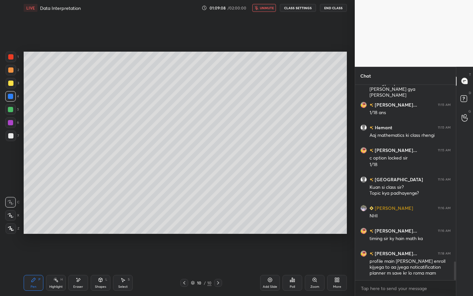
click at [267, 6] on span "unmute" at bounding box center [267, 8] width 14 height 5
click at [55, 226] on icon at bounding box center [55, 279] width 5 height 5
drag, startPoint x: 35, startPoint y: 280, endPoint x: 80, endPoint y: 234, distance: 64.8
click at [35, 226] on icon at bounding box center [33, 279] width 5 height 5
click at [57, 226] on div "Highlight" at bounding box center [55, 286] width 13 height 3
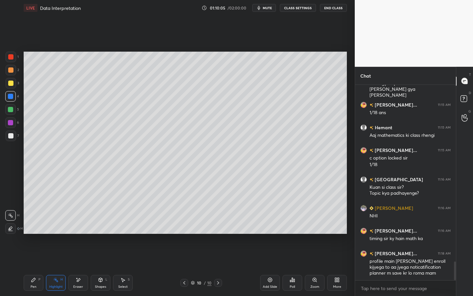
click at [271, 226] on div "Add Slide" at bounding box center [270, 283] width 20 height 16
drag, startPoint x: 12, startPoint y: 138, endPoint x: 16, endPoint y: 134, distance: 5.6
click at [12, 138] on div at bounding box center [10, 135] width 5 height 5
click at [38, 226] on div "Pen P" at bounding box center [34, 283] width 20 height 16
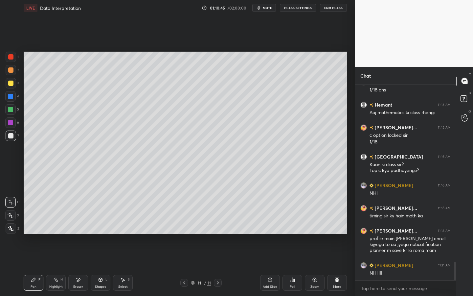
click at [281, 69] on div "Setting up your live class Poll for secs No correct answer Start poll" at bounding box center [185, 143] width 329 height 254
click at [185, 226] on icon at bounding box center [184, 282] width 5 height 5
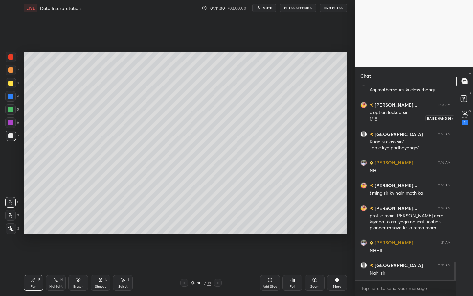
click at [464, 115] on icon at bounding box center [465, 115] width 6 height 8
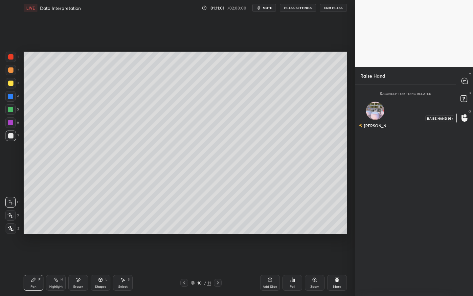
scroll to position [2, 2]
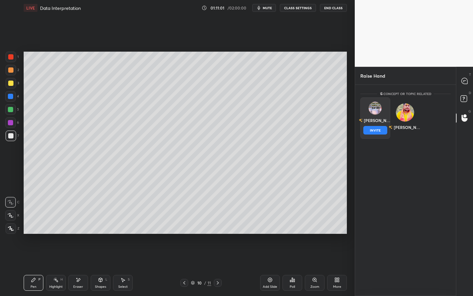
click at [388, 110] on div "[PERSON_NAME] INVITE" at bounding box center [376, 117] width 30 height 41
click at [377, 134] on button "INVITE" at bounding box center [375, 130] width 24 height 9
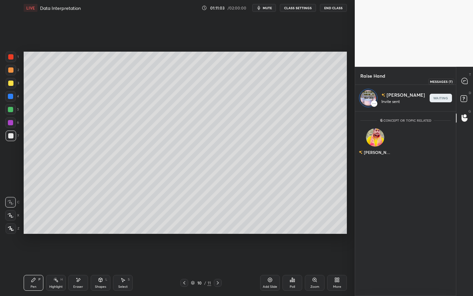
click at [469, 81] on div at bounding box center [464, 81] width 13 height 12
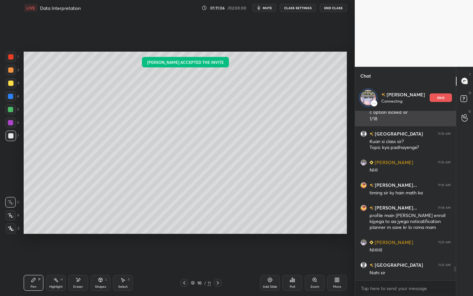
scroll to position [1920, 0]
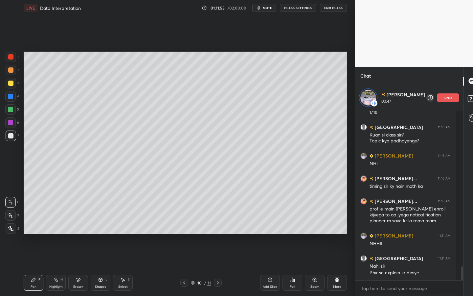
click at [61, 226] on div "Highlight H" at bounding box center [56, 283] width 20 height 16
click at [220, 226] on div at bounding box center [218, 283] width 8 height 8
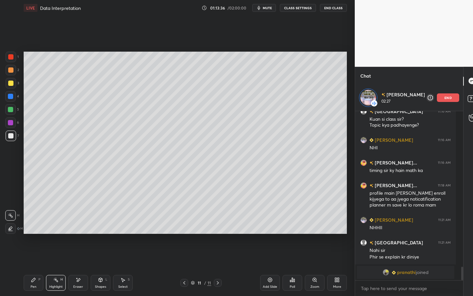
drag, startPoint x: 447, startPoint y: 97, endPoint x: 443, endPoint y: 95, distance: 4.1
click at [448, 95] on div "end" at bounding box center [448, 97] width 22 height 9
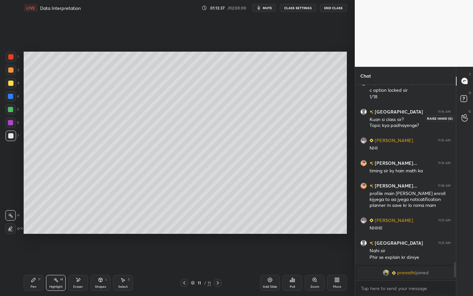
click at [464, 117] on icon at bounding box center [465, 118] width 6 height 8
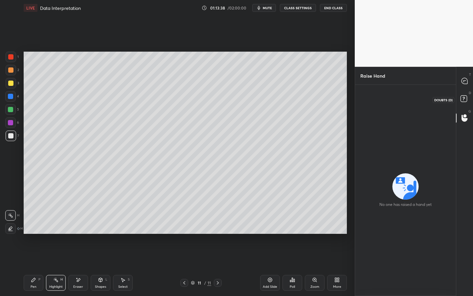
click at [461, 97] on rect at bounding box center [464, 98] width 6 height 6
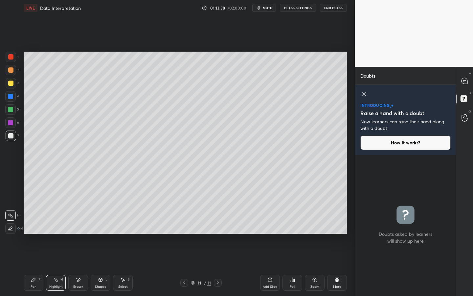
click at [462, 79] on div at bounding box center [464, 81] width 13 height 12
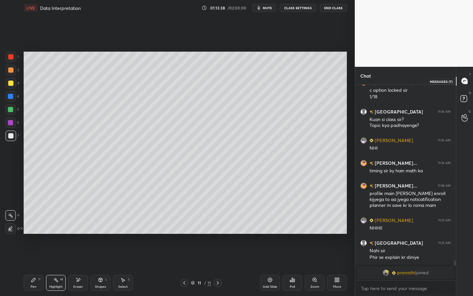
scroll to position [193, 99]
click at [399, 226] on span "pranathi" at bounding box center [406, 272] width 19 height 5
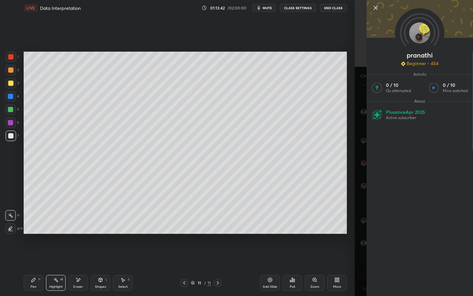
scroll to position [1750, 0]
click at [376, 8] on icon at bounding box center [375, 7] width 3 height 3
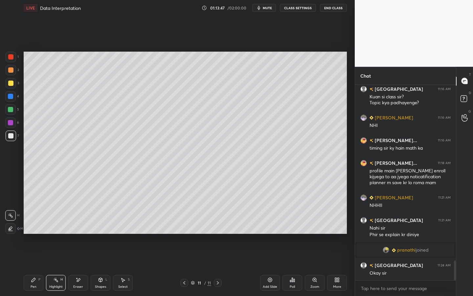
click at [340, 226] on div "More" at bounding box center [337, 283] width 20 height 16
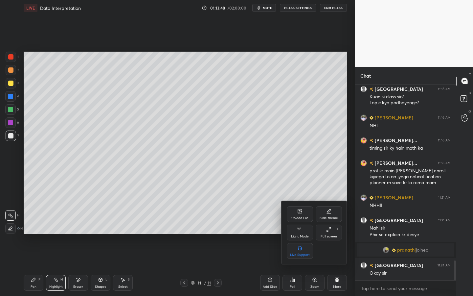
scroll to position [1757, 0]
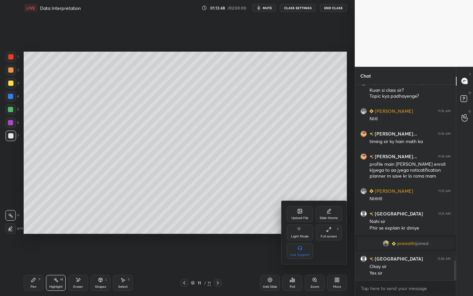
click at [304, 214] on div "Upload File" at bounding box center [300, 214] width 26 height 16
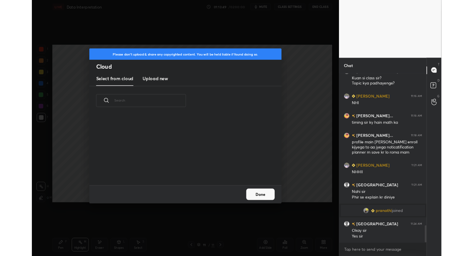
scroll to position [81, 211]
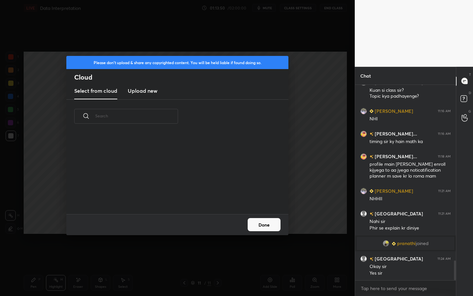
click at [150, 91] on h3 "Upload new" at bounding box center [143, 91] width 30 height 8
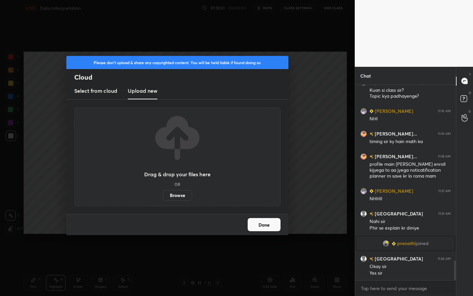
click at [176, 194] on label "Browse" at bounding box center [177, 195] width 29 height 11
click at [163, 194] on input "Browse" at bounding box center [163, 195] width 0 height 11
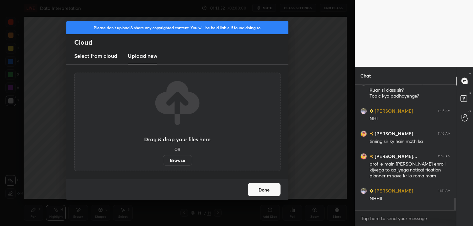
scroll to position [32681, 32536]
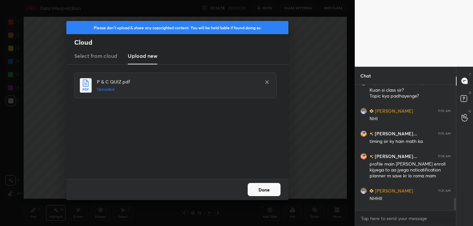
click at [271, 186] on button "Done" at bounding box center [264, 189] width 33 height 13
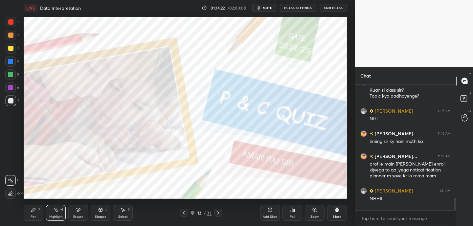
click at [193, 213] on icon at bounding box center [193, 213] width 4 height 4
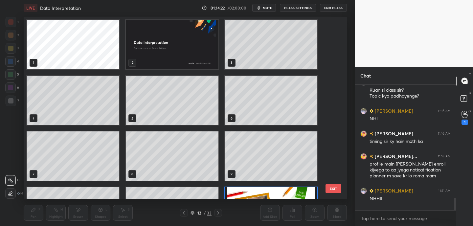
scroll to position [180, 320]
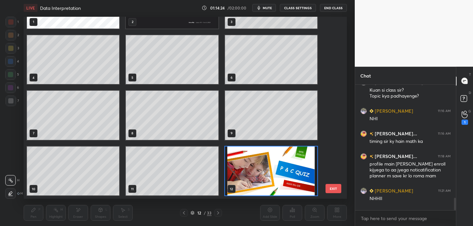
drag, startPoint x: 337, startPoint y: 66, endPoint x: 333, endPoint y: 77, distance: 11.5
click at [335, 97] on div "1 2 3 4 5 6 7 8 9 10 11 12 13 14 15 EXIT" at bounding box center [185, 108] width 323 height 182
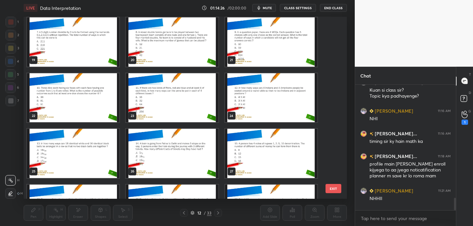
scroll to position [333, 0]
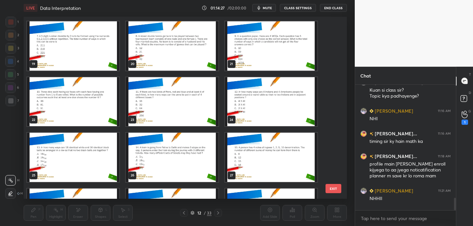
click at [269, 105] on img "grid" at bounding box center [271, 101] width 92 height 49
drag, startPoint x: 269, startPoint y: 105, endPoint x: 273, endPoint y: 102, distance: 4.6
click at [269, 105] on img "grid" at bounding box center [271, 101] width 92 height 49
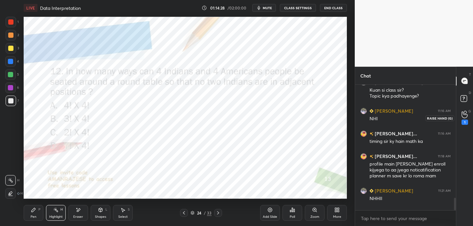
click at [465, 113] on circle at bounding box center [465, 112] width 3 height 3
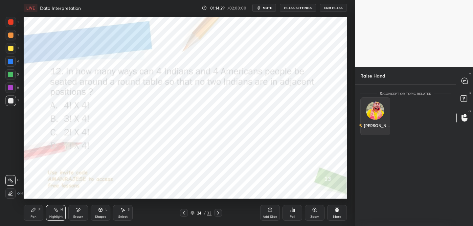
click at [369, 111] on img "grid" at bounding box center [375, 111] width 18 height 18
click at [373, 132] on button "INVITE" at bounding box center [375, 130] width 24 height 9
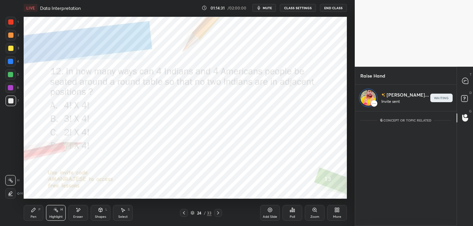
click at [186, 213] on icon at bounding box center [183, 212] width 5 height 5
click at [184, 213] on icon at bounding box center [183, 212] width 5 height 5
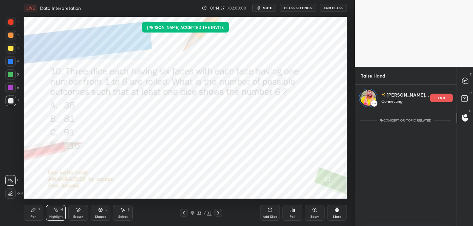
click at [186, 213] on icon at bounding box center [183, 212] width 5 height 5
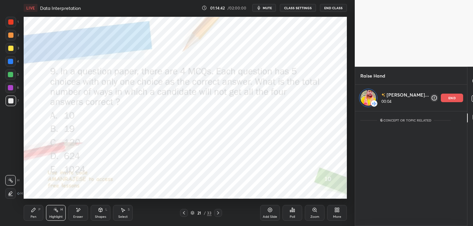
drag, startPoint x: 12, startPoint y: 24, endPoint x: 20, endPoint y: 12, distance: 14.1
click at [12, 24] on div at bounding box center [10, 21] width 5 height 5
click at [449, 97] on p "end" at bounding box center [452, 97] width 7 height 3
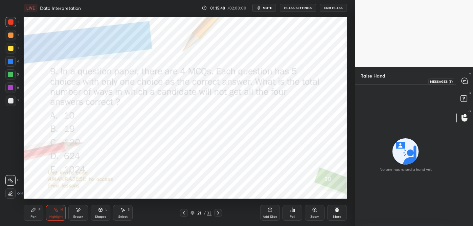
drag, startPoint x: 464, startPoint y: 79, endPoint x: 462, endPoint y: 82, distance: 3.4
click at [464, 81] on icon at bounding box center [464, 81] width 3 height 0
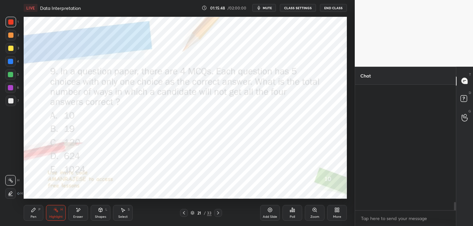
scroll to position [124, 99]
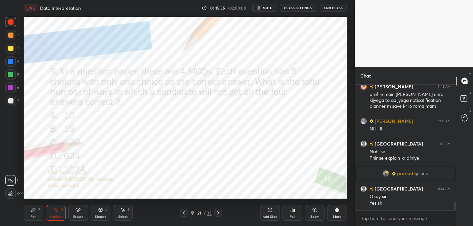
click at [30, 213] on div "Pen P" at bounding box center [34, 213] width 20 height 16
click at [15, 183] on div at bounding box center [10, 180] width 11 height 11
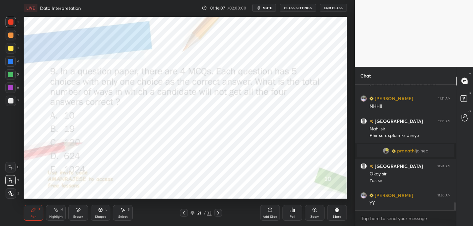
scroll to position [1872, 0]
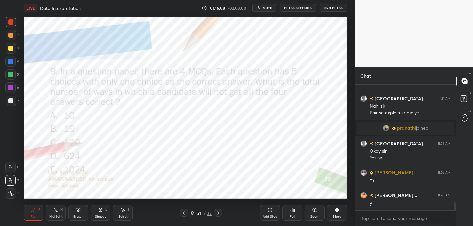
click at [217, 215] on icon at bounding box center [218, 212] width 5 height 5
drag, startPoint x: 267, startPoint y: 7, endPoint x: 277, endPoint y: 4, distance: 10.6
click at [267, 7] on span "mute" at bounding box center [267, 8] width 9 height 5
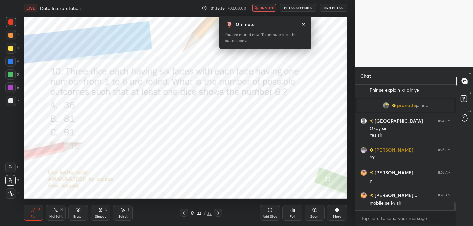
click at [304, 23] on icon at bounding box center [303, 24] width 5 height 5
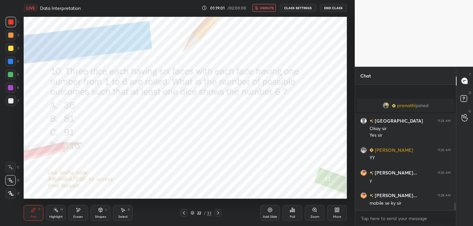
scroll to position [1923, 0]
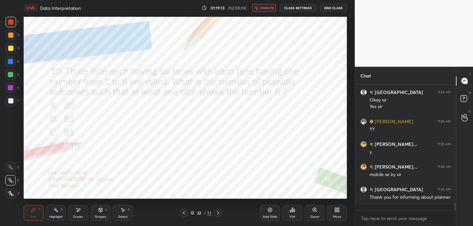
click at [263, 8] on span "unmute" at bounding box center [267, 8] width 14 height 5
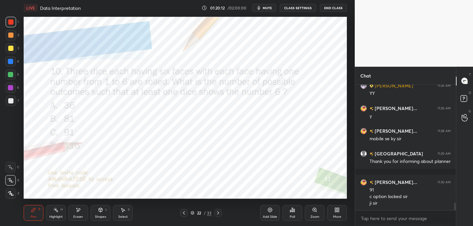
scroll to position [1966, 0]
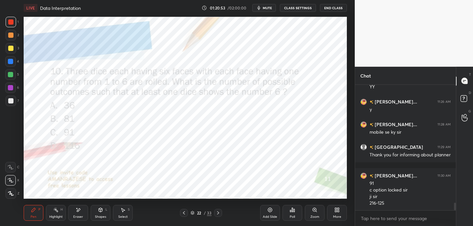
click at [217, 214] on icon at bounding box center [218, 212] width 5 height 5
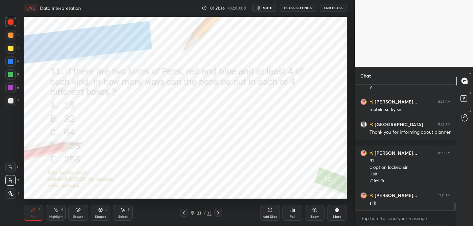
scroll to position [2017, 0]
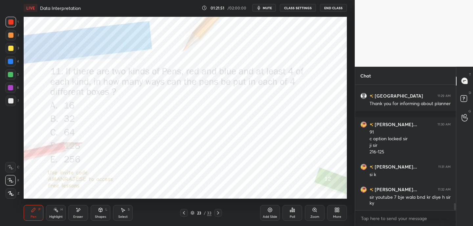
click at [269, 7] on span "mute" at bounding box center [267, 8] width 9 height 5
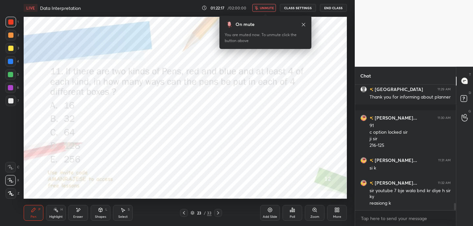
scroll to position [2046, 0]
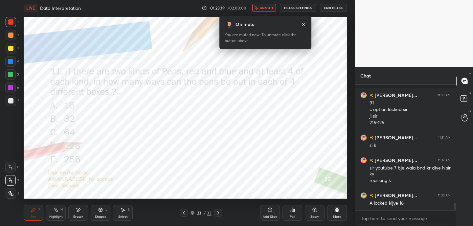
click at [267, 7] on span "unmute" at bounding box center [267, 8] width 14 height 5
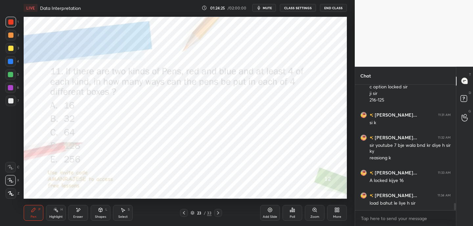
scroll to position [2092, 0]
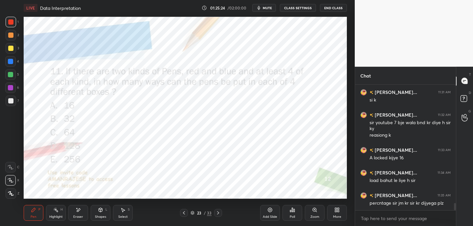
click at [219, 214] on icon at bounding box center [218, 212] width 5 height 5
click at [268, 5] on button "mute" at bounding box center [264, 8] width 24 height 8
click at [267, 10] on button "unmute" at bounding box center [264, 8] width 24 height 8
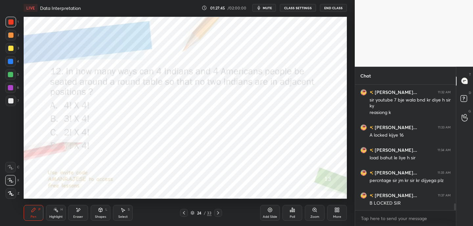
click at [76, 210] on icon at bounding box center [78, 210] width 5 height 6
click at [35, 214] on div "Pen P" at bounding box center [34, 213] width 20 height 16
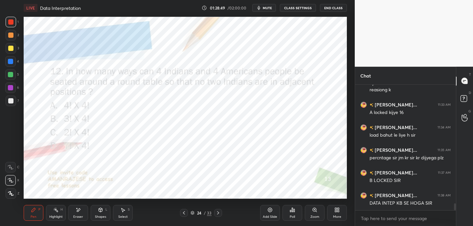
drag, startPoint x: 9, startPoint y: 75, endPoint x: 11, endPoint y: 69, distance: 5.9
click at [10, 75] on div at bounding box center [10, 74] width 5 height 5
drag, startPoint x: 12, startPoint y: 91, endPoint x: 12, endPoint y: 82, distance: 9.9
click at [12, 92] on div at bounding box center [10, 87] width 11 height 11
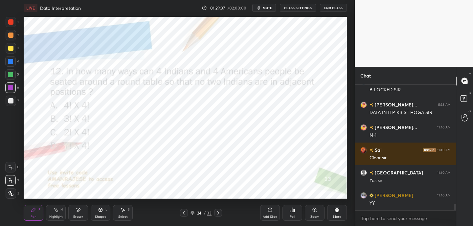
scroll to position [2250, 0]
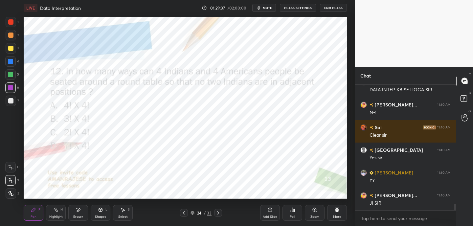
click at [221, 214] on div at bounding box center [218, 213] width 8 height 8
click at [10, 21] on div at bounding box center [10, 21] width 5 height 5
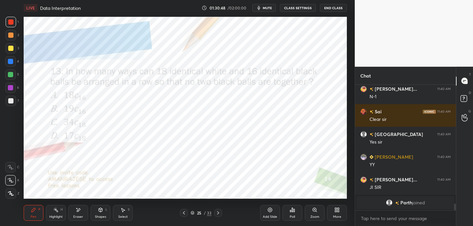
scroll to position [1992, 0]
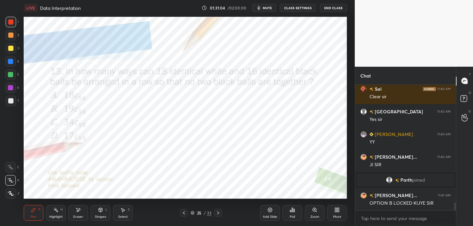
click at [269, 8] on span "mute" at bounding box center [267, 8] width 9 height 5
click at [268, 8] on span "unmute" at bounding box center [267, 8] width 14 height 5
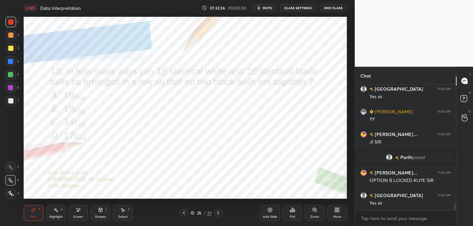
click at [220, 212] on icon at bounding box center [218, 212] width 5 height 5
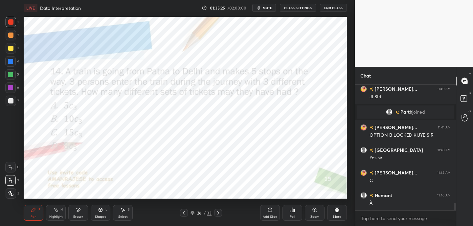
scroll to position [2082, 0]
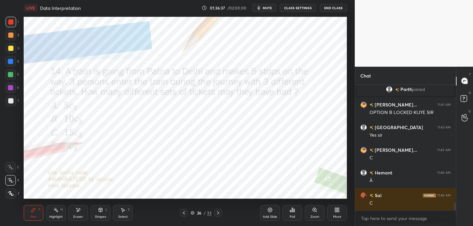
click at [54, 212] on icon at bounding box center [55, 209] width 5 height 5
click at [33, 215] on div "Pen P" at bounding box center [34, 213] width 20 height 16
click at [220, 213] on icon at bounding box center [218, 212] width 5 height 5
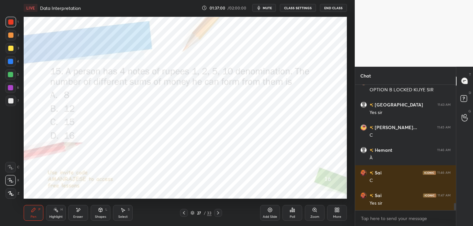
click at [268, 9] on span "mute" at bounding box center [267, 8] width 9 height 5
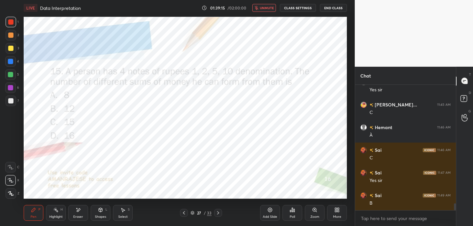
click at [268, 9] on span "unmute" at bounding box center [267, 8] width 14 height 5
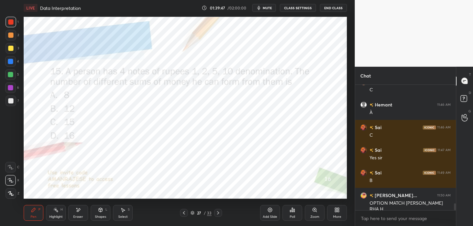
scroll to position [2157, 0]
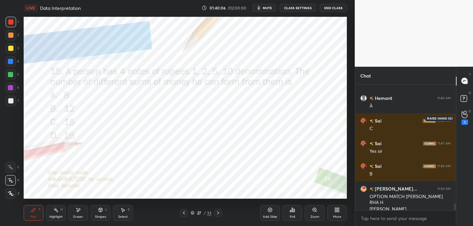
drag, startPoint x: 462, startPoint y: 114, endPoint x: 456, endPoint y: 115, distance: 6.3
click at [463, 115] on icon at bounding box center [465, 115] width 6 height 8
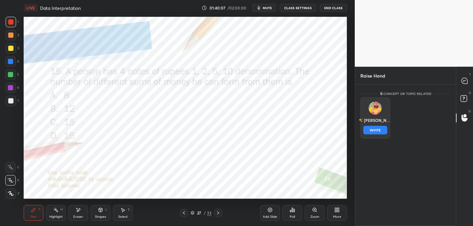
drag, startPoint x: 379, startPoint y: 110, endPoint x: 379, endPoint y: 115, distance: 4.9
click at [379, 111] on img "grid" at bounding box center [375, 108] width 13 height 13
click at [378, 127] on button "INVITE" at bounding box center [375, 130] width 24 height 9
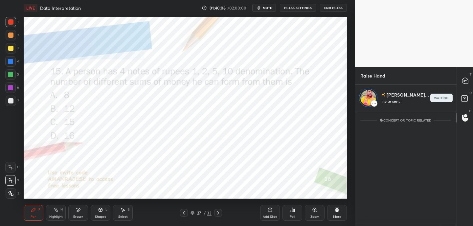
scroll to position [113, 99]
click at [467, 80] on icon at bounding box center [465, 81] width 7 height 7
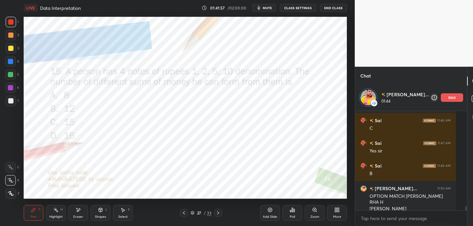
click at [449, 97] on p "end" at bounding box center [452, 97] width 7 height 3
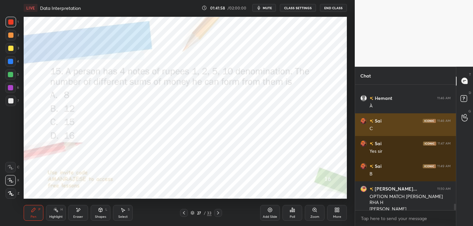
scroll to position [2253, 0]
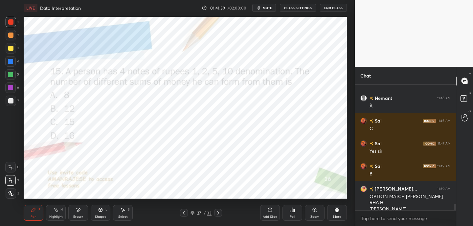
click at [218, 213] on icon at bounding box center [218, 212] width 5 height 5
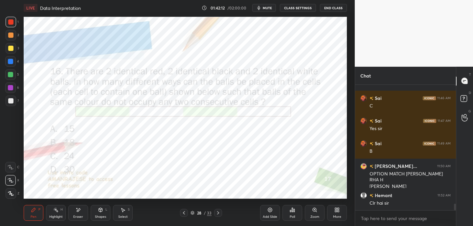
scroll to position [2298, 0]
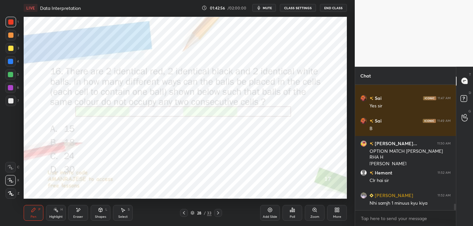
click at [272, 8] on span "mute" at bounding box center [267, 8] width 9 height 5
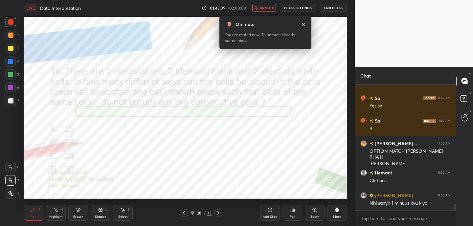
scroll to position [2321, 0]
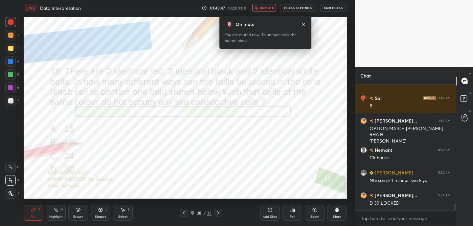
drag, startPoint x: 273, startPoint y: 8, endPoint x: 275, endPoint y: 2, distance: 6.3
click at [273, 8] on span "unmute" at bounding box center [267, 8] width 14 height 5
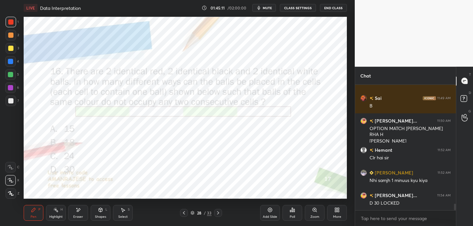
click at [83, 211] on div "Eraser" at bounding box center [78, 213] width 20 height 16
click at [42, 211] on div "Pen P" at bounding box center [34, 213] width 20 height 16
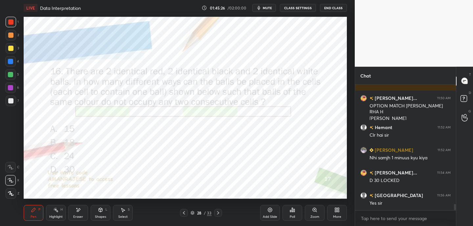
scroll to position [2366, 0]
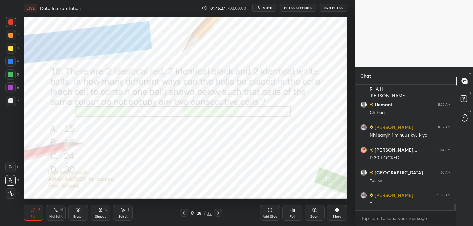
click at [219, 212] on icon at bounding box center [218, 212] width 5 height 5
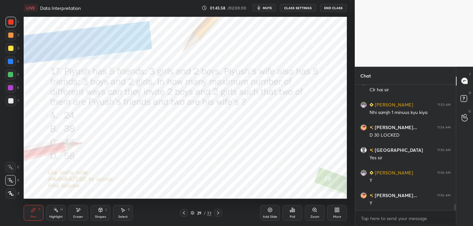
click at [271, 9] on span "mute" at bounding box center [267, 8] width 9 height 5
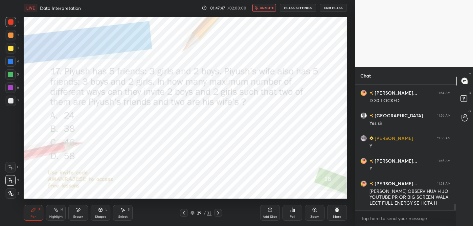
click at [259, 10] on icon "button" at bounding box center [257, 8] width 4 height 4
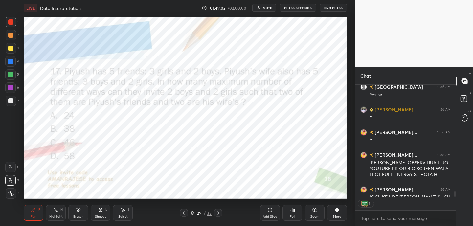
scroll to position [2466, 0]
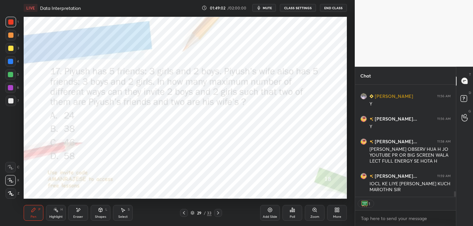
drag, startPoint x: 455, startPoint y: 195, endPoint x: 453, endPoint y: 199, distance: 4.3
click at [454, 199] on div "[PERSON_NAME]... 11:54 AM D 30 LOCKED [GEOGRAPHIC_DATA] 11:56 AM Yes [PERSON_NA…" at bounding box center [405, 156] width 101 height 142
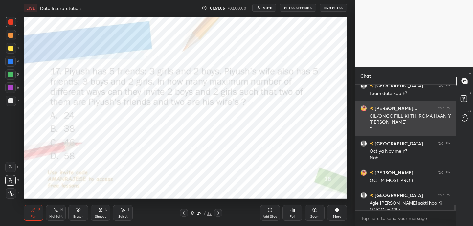
scroll to position [2708, 0]
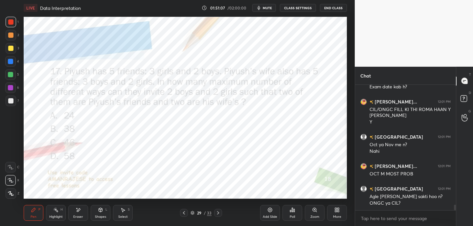
click at [80, 216] on div "Eraser" at bounding box center [78, 216] width 10 height 3
click at [35, 210] on icon at bounding box center [33, 209] width 5 height 5
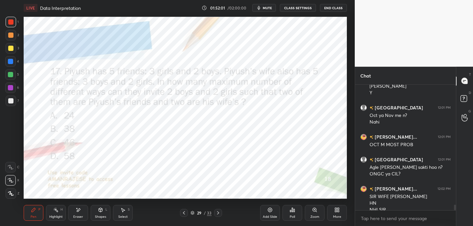
scroll to position [2744, 0]
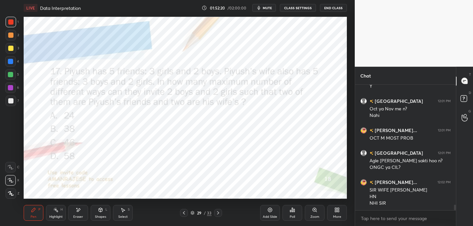
click at [56, 216] on div "Highlight" at bounding box center [55, 216] width 13 height 3
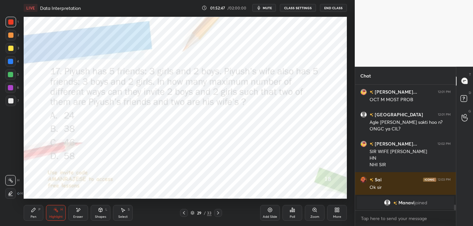
scroll to position [2490, 0]
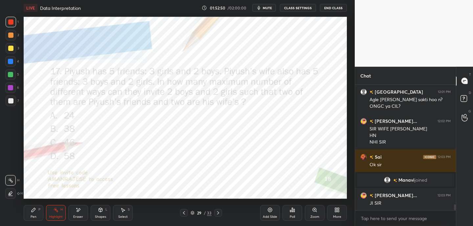
click at [220, 214] on icon at bounding box center [218, 212] width 5 height 5
click at [33, 215] on div "Pen" at bounding box center [34, 216] width 6 height 3
click at [192, 213] on icon at bounding box center [193, 213] width 4 height 4
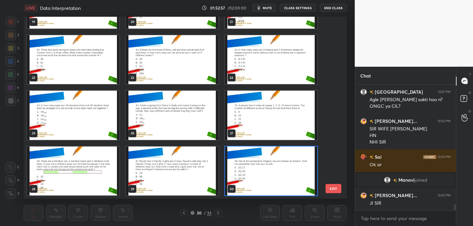
scroll to position [431, 0]
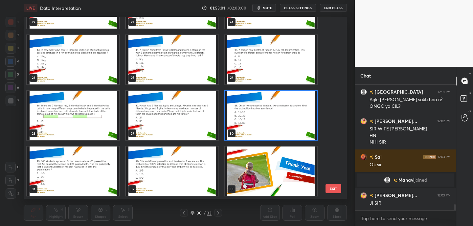
click at [300, 130] on img "grid" at bounding box center [271, 115] width 92 height 49
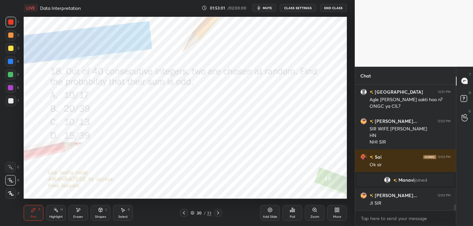
click at [302, 130] on img "grid" at bounding box center [271, 115] width 92 height 49
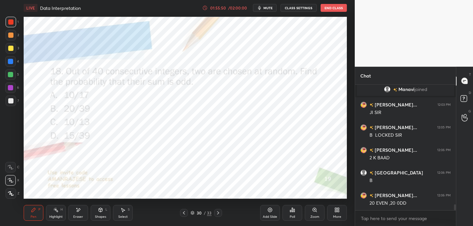
scroll to position [2588, 0]
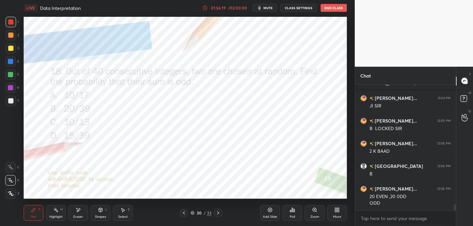
click at [217, 213] on icon at bounding box center [218, 212] width 5 height 5
drag, startPoint x: 83, startPoint y: 211, endPoint x: 85, endPoint y: 208, distance: 3.6
click at [84, 209] on div "Eraser" at bounding box center [78, 213] width 20 height 16
click at [34, 215] on div "Pen" at bounding box center [34, 216] width 6 height 3
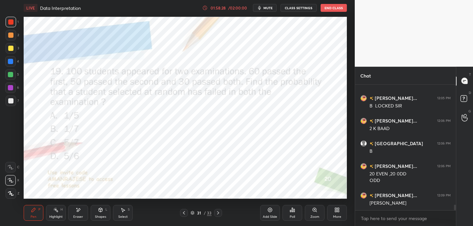
scroll to position [2633, 0]
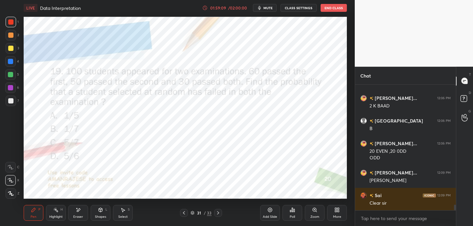
click at [218, 214] on icon at bounding box center [218, 212] width 5 height 5
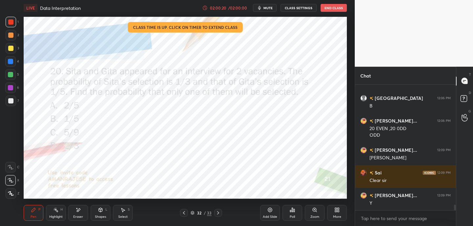
scroll to position [2678, 0]
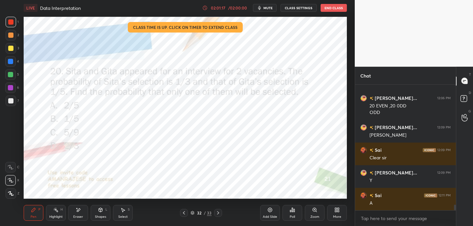
click at [83, 214] on div "Eraser" at bounding box center [78, 213] width 20 height 16
click at [35, 209] on icon at bounding box center [34, 210] width 4 height 4
drag, startPoint x: 77, startPoint y: 210, endPoint x: 80, endPoint y: 208, distance: 3.7
click at [79, 209] on icon at bounding box center [78, 210] width 5 height 6
click at [35, 214] on div "Pen P" at bounding box center [34, 213] width 20 height 16
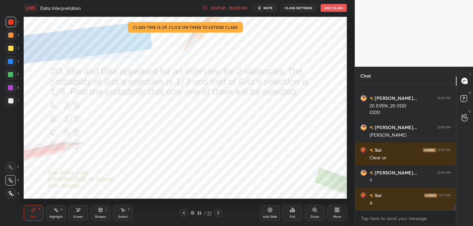
click at [219, 211] on icon at bounding box center [218, 212] width 5 height 5
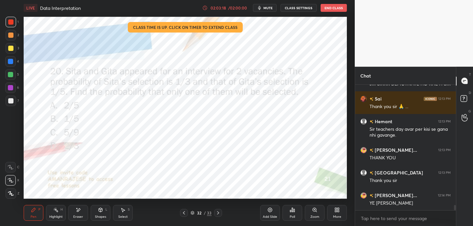
scroll to position [2869, 0]
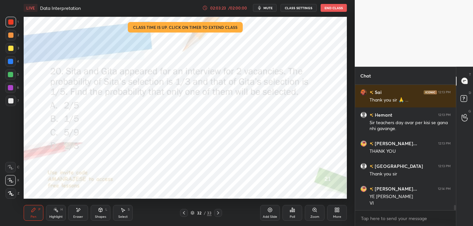
click at [336, 9] on button "End Class" at bounding box center [334, 8] width 26 height 8
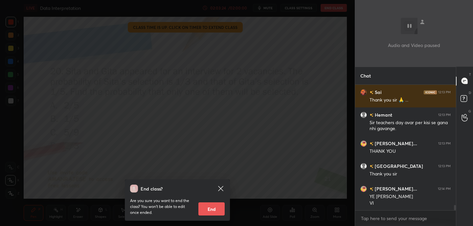
click at [214, 210] on button "End" at bounding box center [212, 208] width 26 height 13
type textarea "x"
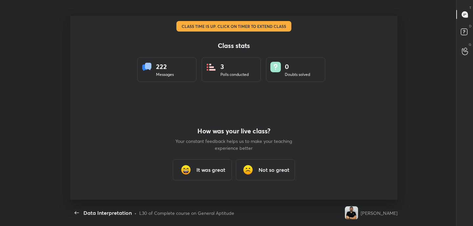
scroll to position [184, 468]
click at [211, 165] on div "It was great" at bounding box center [202, 169] width 59 height 21
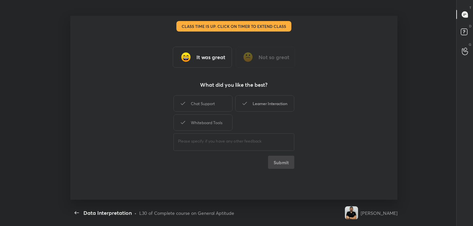
click at [268, 99] on div "Learner Interaction" at bounding box center [264, 103] width 59 height 16
click at [285, 166] on button "Submit" at bounding box center [281, 162] width 26 height 13
